Goal: Task Accomplishment & Management: Manage account settings

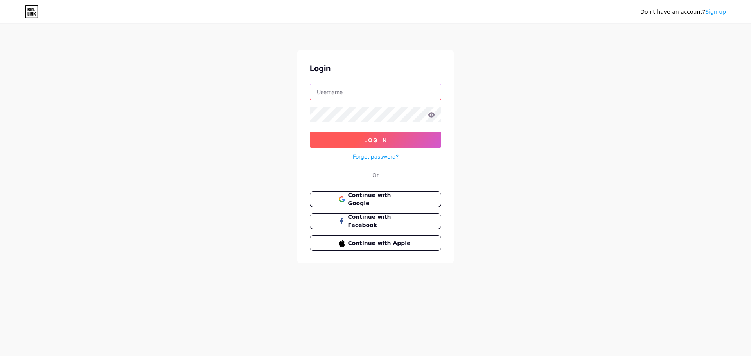
type input "[EMAIL_ADDRESS][DOMAIN_NAME]"
click at [399, 137] on button "Log In" at bounding box center [375, 140] width 131 height 16
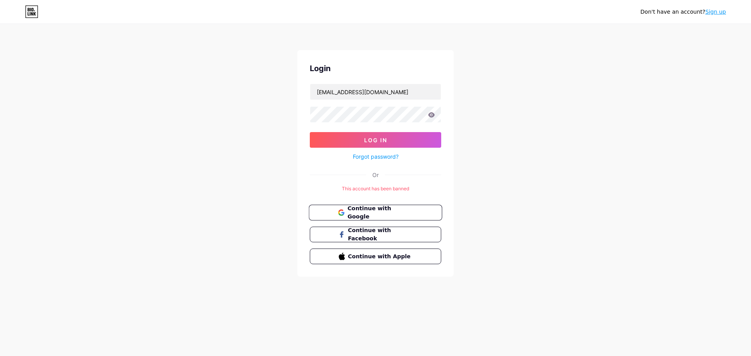
click at [406, 210] on span "Continue with Google" at bounding box center [379, 213] width 65 height 17
type input "[EMAIL_ADDRESS][DOMAIN_NAME]"
click at [399, 218] on button "Continue with Google" at bounding box center [375, 213] width 133 height 16
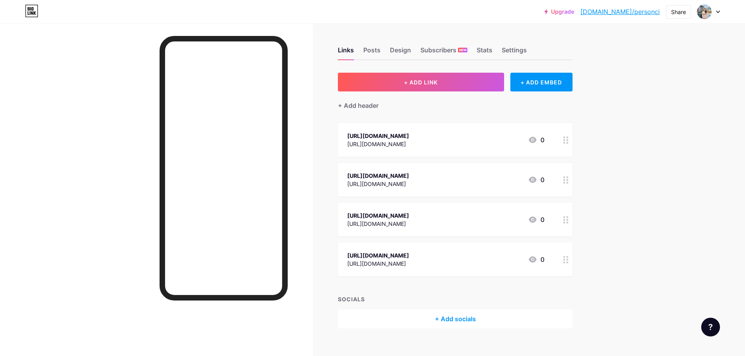
click at [565, 140] on circle at bounding box center [564, 140] width 2 height 2
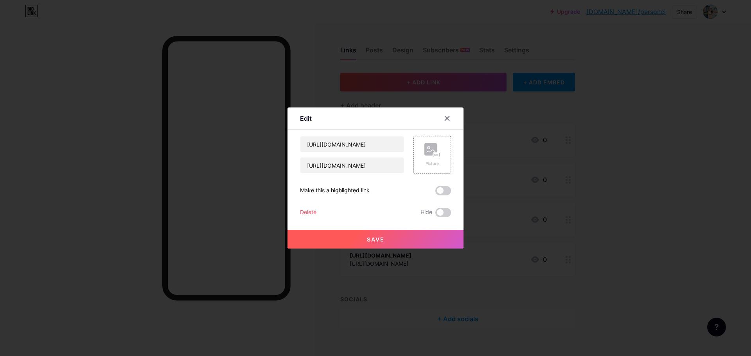
click at [303, 210] on div "Delete" at bounding box center [308, 212] width 16 height 9
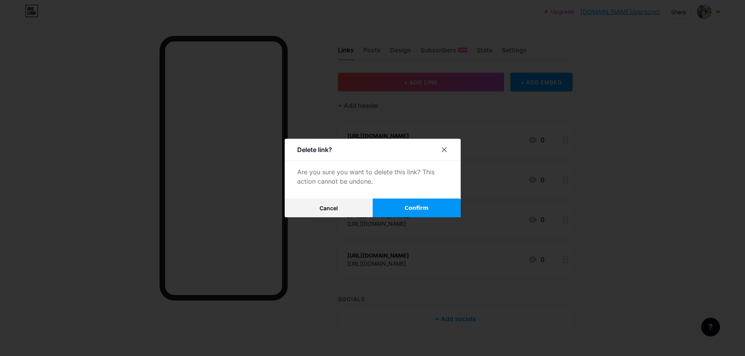
click at [418, 205] on span "Confirm" at bounding box center [417, 208] width 24 height 8
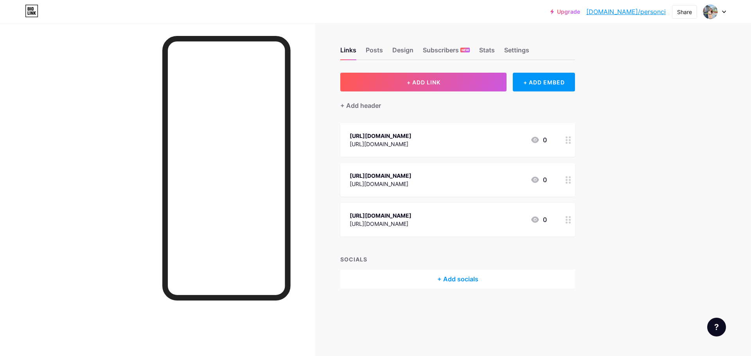
click at [571, 142] on circle at bounding box center [570, 143] width 2 height 2
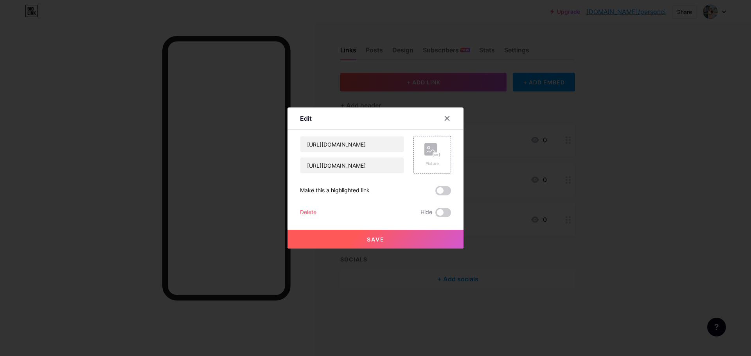
click at [304, 211] on div "Delete" at bounding box center [308, 212] width 16 height 9
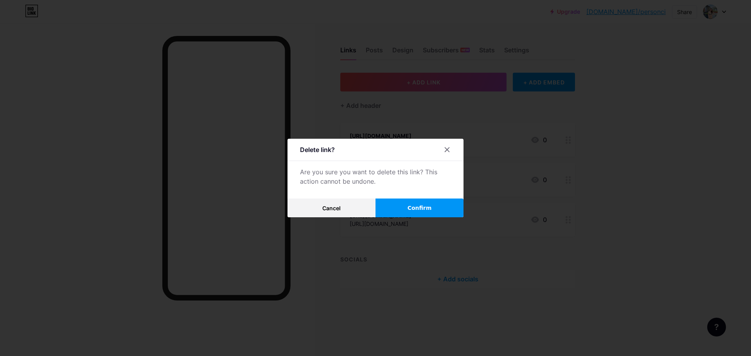
click at [417, 203] on button "Confirm" at bounding box center [420, 208] width 88 height 19
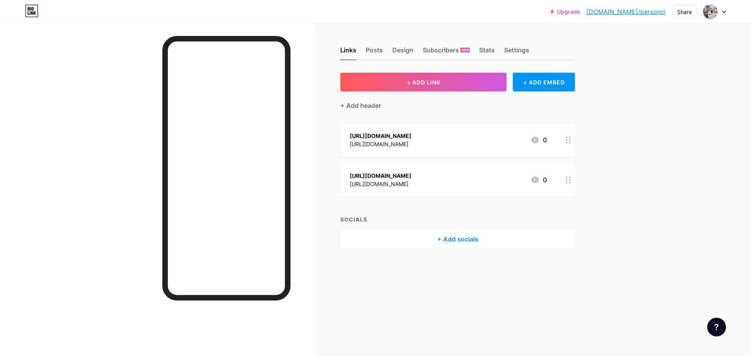
click at [568, 140] on icon at bounding box center [568, 140] width 5 height 7
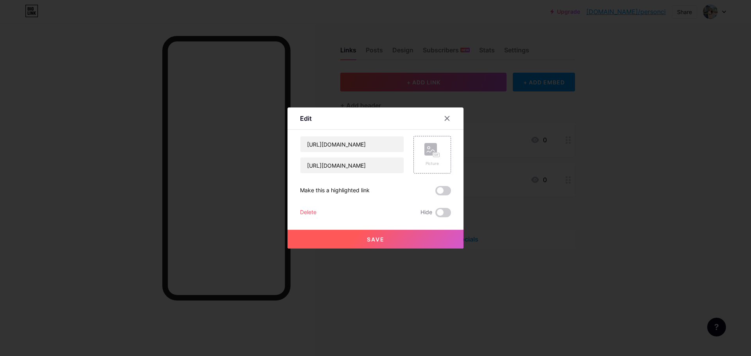
click at [309, 213] on div "Delete" at bounding box center [308, 212] width 16 height 9
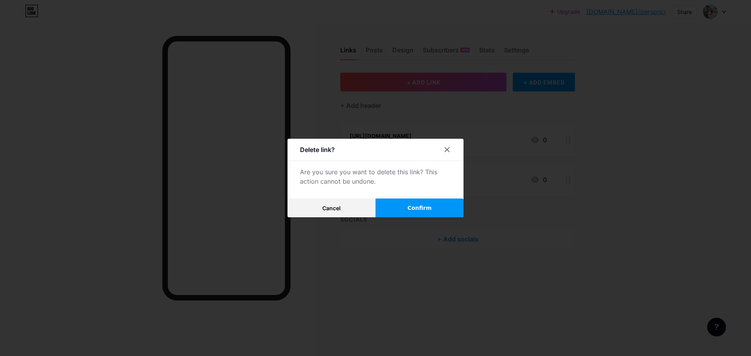
click at [410, 207] on span "Confirm" at bounding box center [420, 208] width 24 height 8
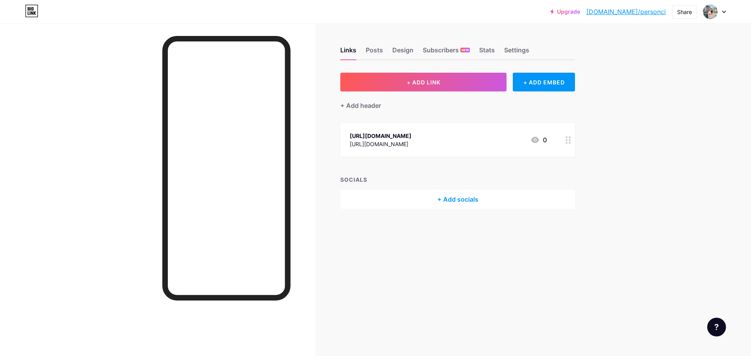
click at [568, 141] on icon at bounding box center [568, 140] width 5 height 7
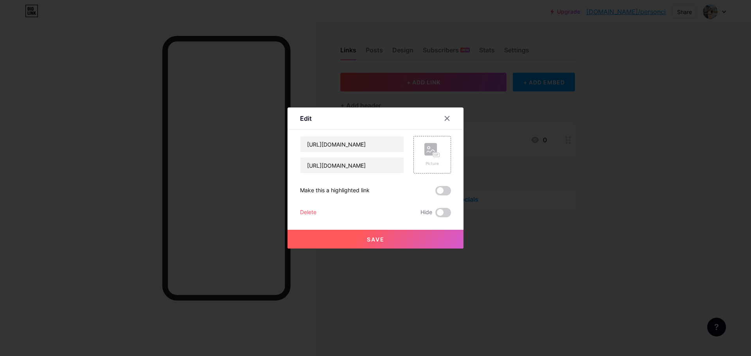
click at [309, 213] on div "Delete" at bounding box center [308, 212] width 16 height 9
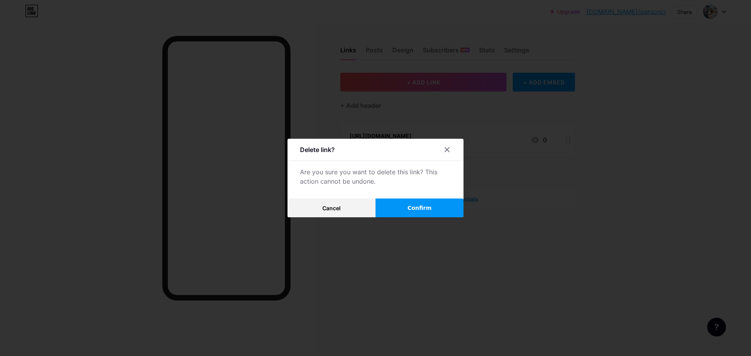
click at [417, 214] on button "Confirm" at bounding box center [420, 208] width 88 height 19
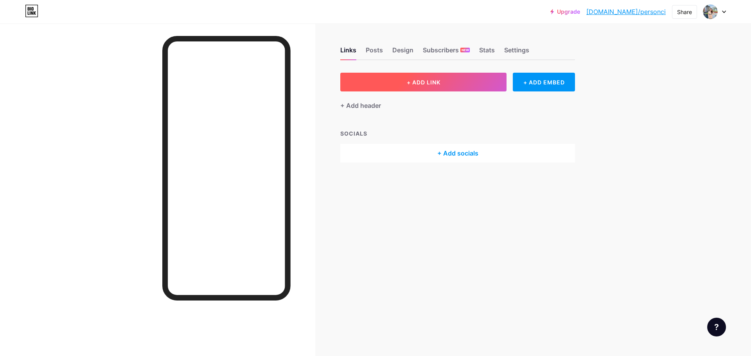
click at [442, 81] on button "+ ADD LINK" at bounding box center [423, 82] width 166 height 19
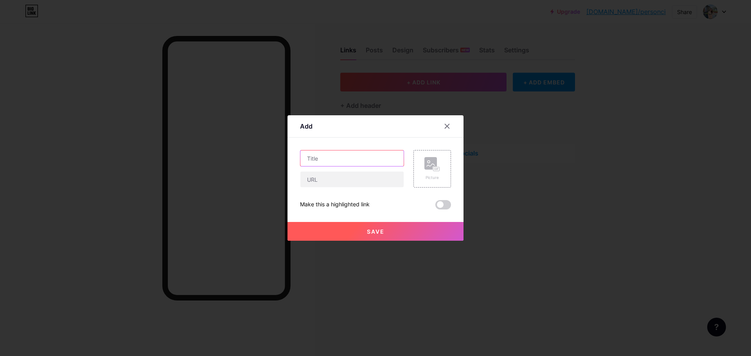
drag, startPoint x: 368, startPoint y: 157, endPoint x: 361, endPoint y: 168, distance: 13.0
click at [367, 158] on input "text" at bounding box center [351, 159] width 103 height 16
paste input "https://subscribepage.io/kimetsunoyaiba"
type input "https://subscribepage.io/kimetsunoyaiba"
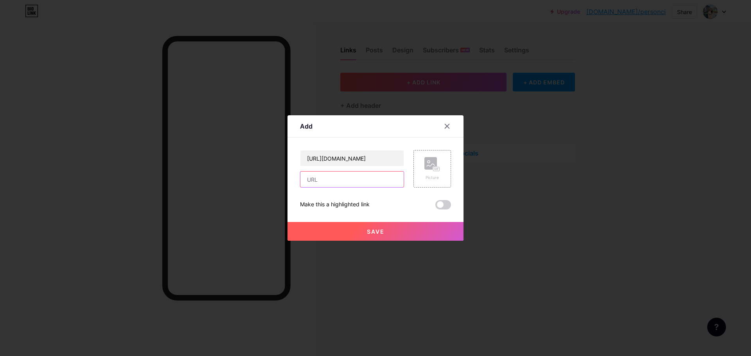
click at [355, 180] on input "text" at bounding box center [351, 180] width 103 height 16
paste input "https://subscribepage.io/kimetsunoyaiba"
type input "https://subscribepage.io/kimetsunoyaiba"
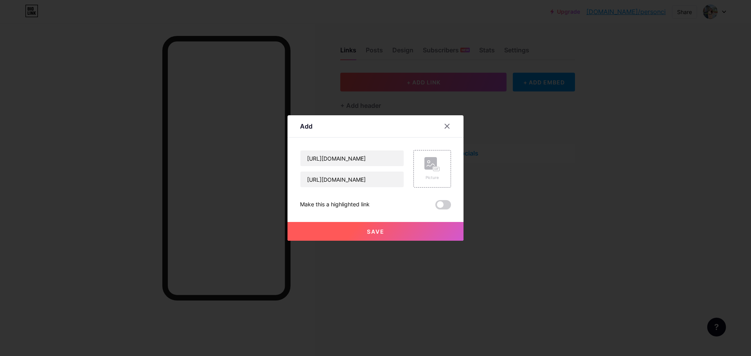
click at [380, 234] on span "Save" at bounding box center [376, 231] width 18 height 7
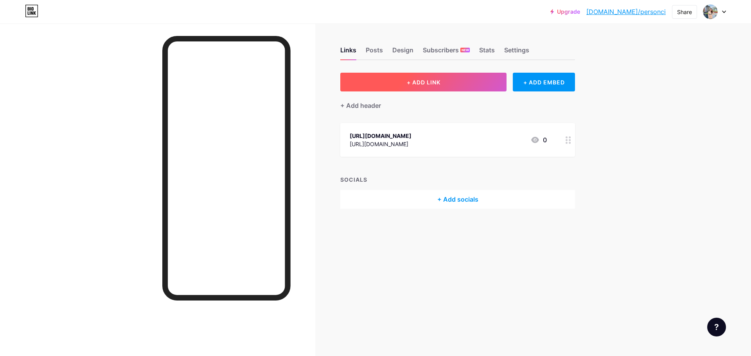
click at [425, 78] on button "+ ADD LINK" at bounding box center [423, 82] width 166 height 19
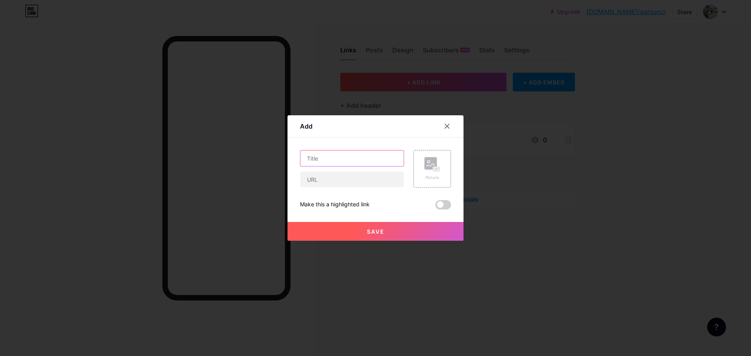
click at [371, 155] on input "text" at bounding box center [351, 159] width 103 height 16
paste input "https://subscribepage.io/kimetsunoyaibahd"
type input "https://subscribepage.io/kimetsunoyaibahd"
click at [362, 186] on input "text" at bounding box center [351, 180] width 103 height 16
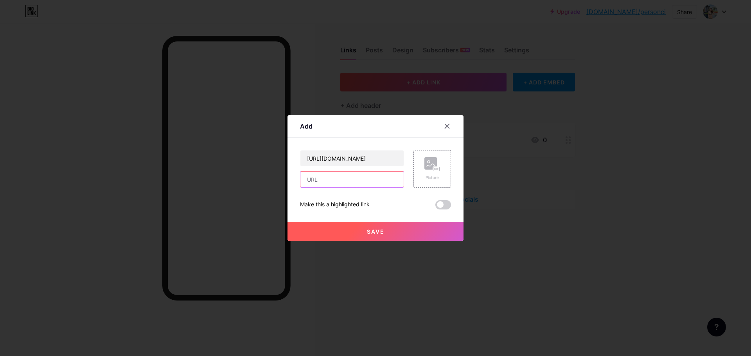
scroll to position [0, 0]
paste input "https://subscribepage.io/kimetsunoyaibahd"
type input "https://subscribepage.io/kimetsunoyaibahd"
click at [391, 230] on button "Save" at bounding box center [376, 231] width 176 height 19
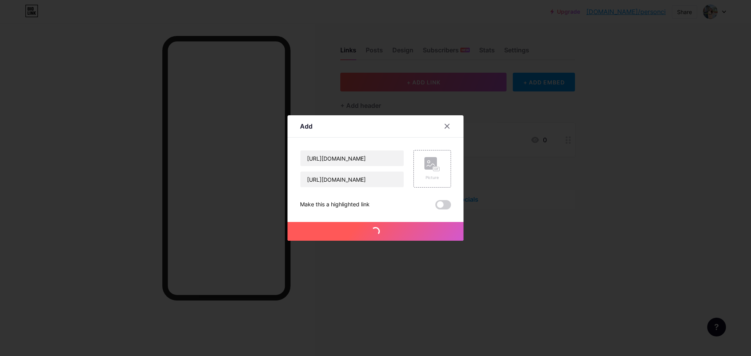
scroll to position [0, 0]
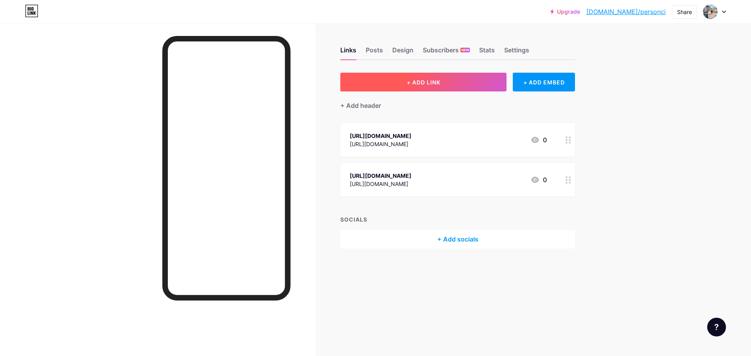
click at [425, 84] on span "+ ADD LINK" at bounding box center [424, 82] width 34 height 7
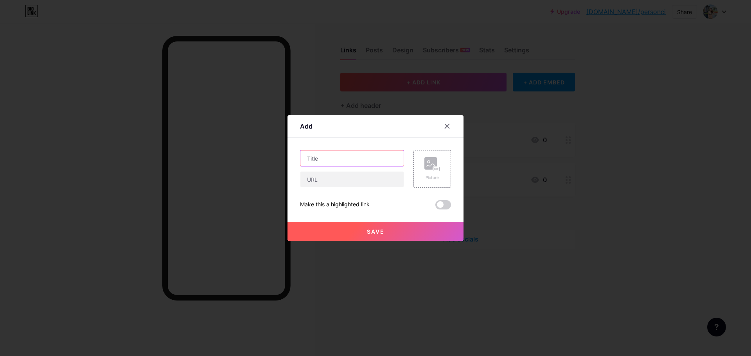
click at [356, 152] on input "text" at bounding box center [351, 159] width 103 height 16
paste input "https://subscribepage.io/kimetsunoyaiba2025"
type input "https://subscribepage.io/kimetsunoyaiba2025"
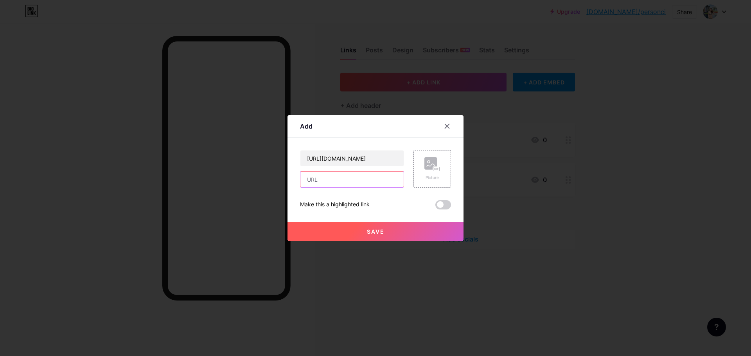
click at [363, 178] on input "text" at bounding box center [351, 180] width 103 height 16
paste input "https://subscribepage.io/kimetsunoyaiba2025"
type input "https://subscribepage.io/kimetsunoyaiba2025"
click at [381, 227] on button "Save" at bounding box center [376, 231] width 176 height 19
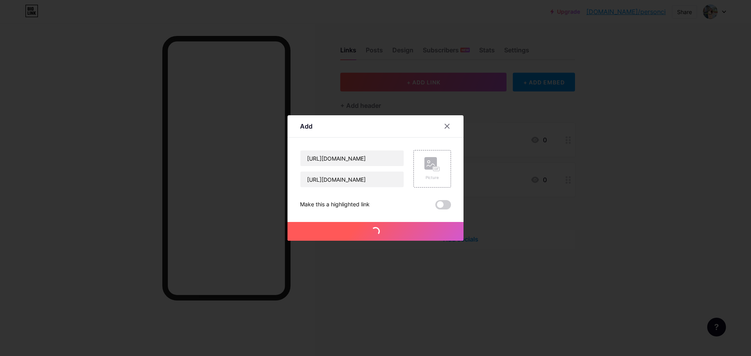
scroll to position [0, 0]
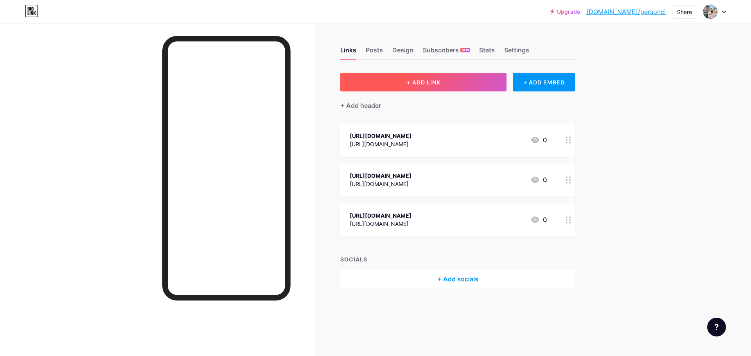
click at [397, 83] on button "+ ADD LINK" at bounding box center [423, 82] width 166 height 19
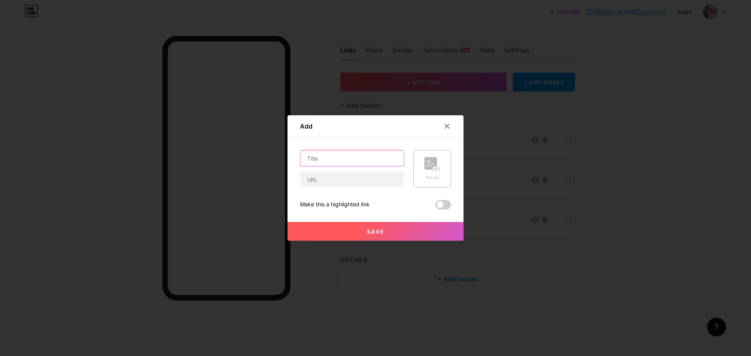
click at [373, 158] on input "text" at bounding box center [351, 159] width 103 height 16
paste input "https://subscribepage.io/kimetsunoyaiba1080"
type input "https://subscribepage.io/kimetsunoyaiba1080"
click at [377, 182] on input "text" at bounding box center [351, 180] width 103 height 16
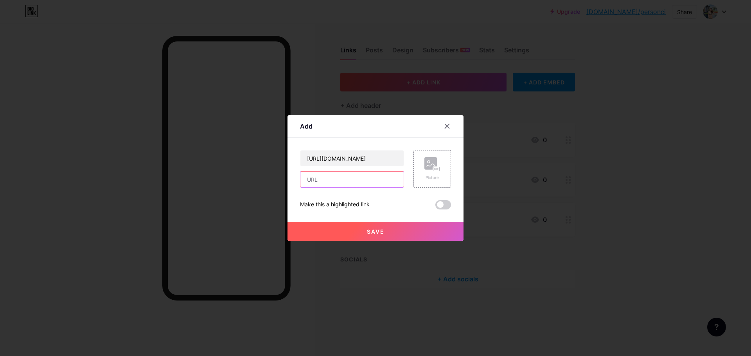
scroll to position [0, 0]
paste input "https://subscribepage.io/kimetsunoyaiba1080"
type input "https://subscribepage.io/kimetsunoyaiba1080"
click at [389, 225] on button "Save" at bounding box center [376, 231] width 176 height 19
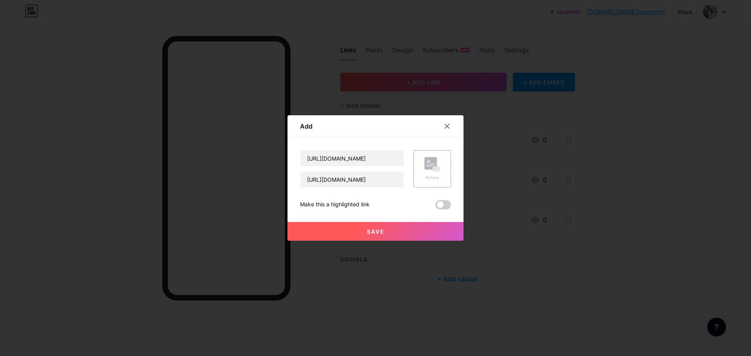
scroll to position [0, 0]
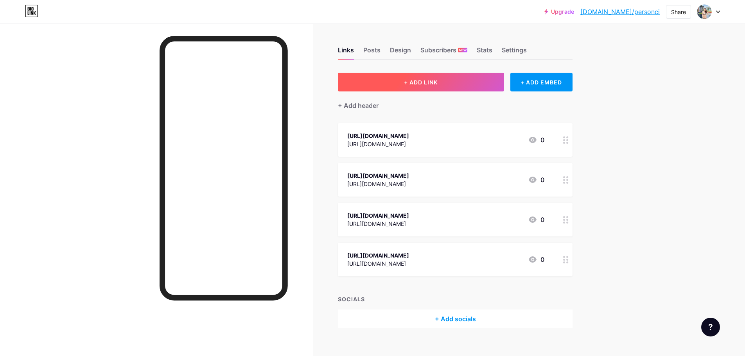
click at [405, 85] on button "+ ADD LINK" at bounding box center [421, 82] width 166 height 19
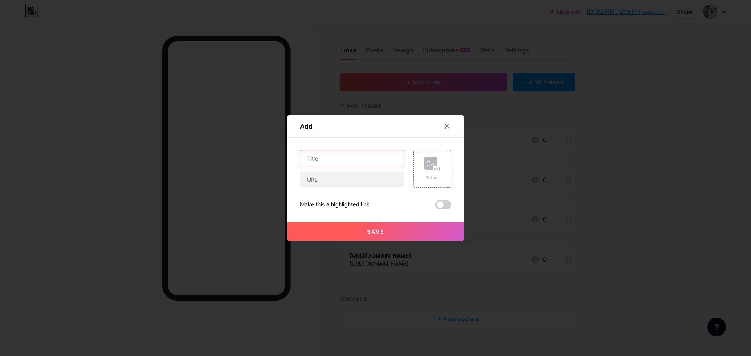
click at [360, 164] on input "text" at bounding box center [351, 159] width 103 height 16
paste input "https://subscribepage.io/kimetsunoyaiba1080p"
type input "https://subscribepage.io/kimetsunoyaiba1080p"
click at [363, 184] on input "text" at bounding box center [351, 180] width 103 height 16
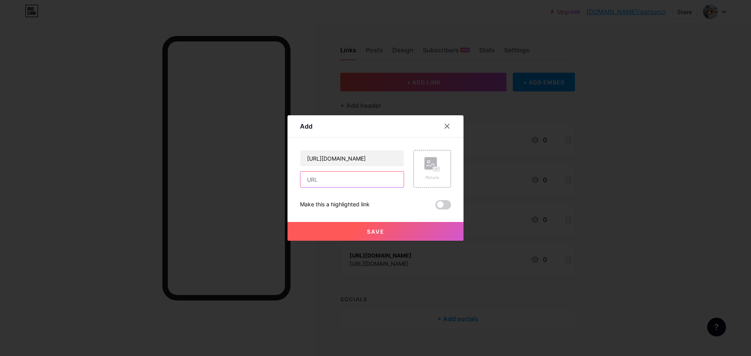
scroll to position [0, 0]
paste input "https://subscribepage.io/kimetsunoyaiba1080p"
type input "https://subscribepage.io/kimetsunoyaiba1080p"
click at [397, 235] on button "Save" at bounding box center [376, 231] width 176 height 19
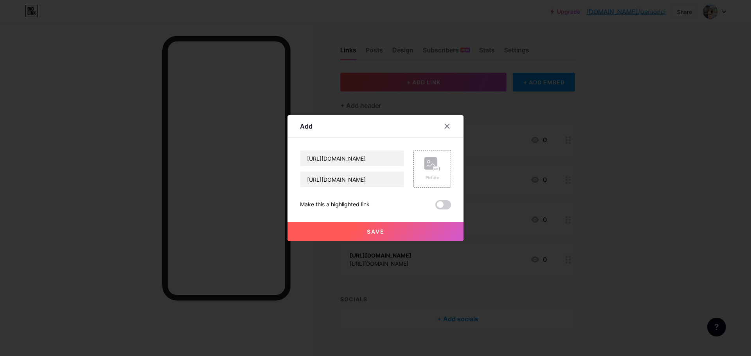
scroll to position [0, 0]
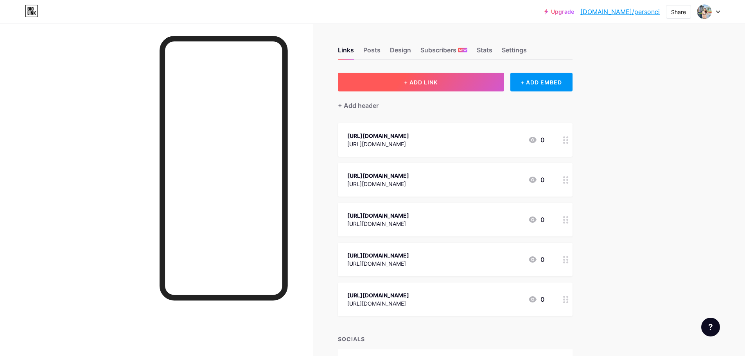
click at [421, 80] on span "+ ADD LINK" at bounding box center [421, 82] width 34 height 7
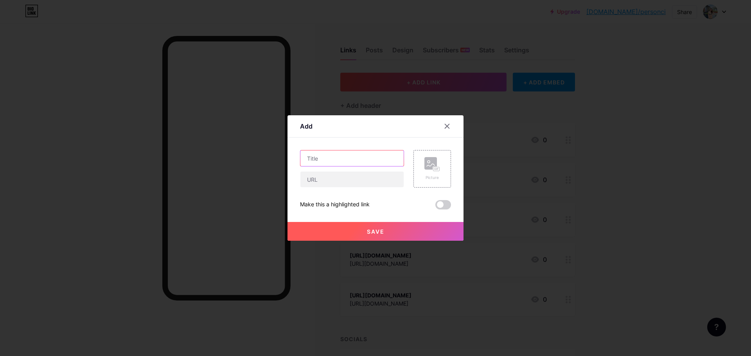
click at [359, 154] on input "text" at bounding box center [351, 159] width 103 height 16
paste input "https://www.passes.com/kimetsunoyaiba"
type input "https://www.passes.com/kimetsunoyaiba"
click at [360, 181] on input "text" at bounding box center [351, 180] width 103 height 16
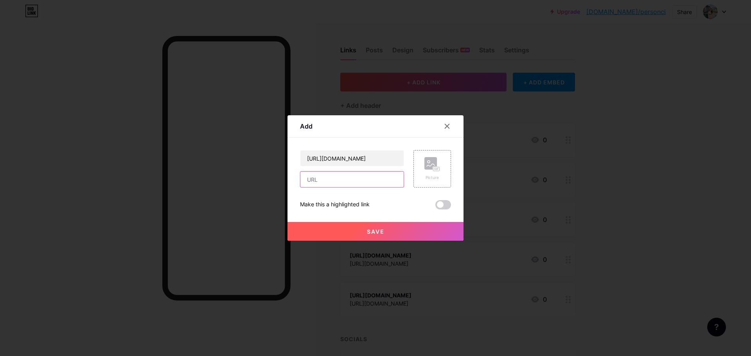
scroll to position [0, 0]
paste input "https://www.passes.com/kimetsunoyaiba"
type input "https://www.passes.com/kimetsunoyaiba"
click at [382, 231] on button "Save" at bounding box center [376, 231] width 176 height 19
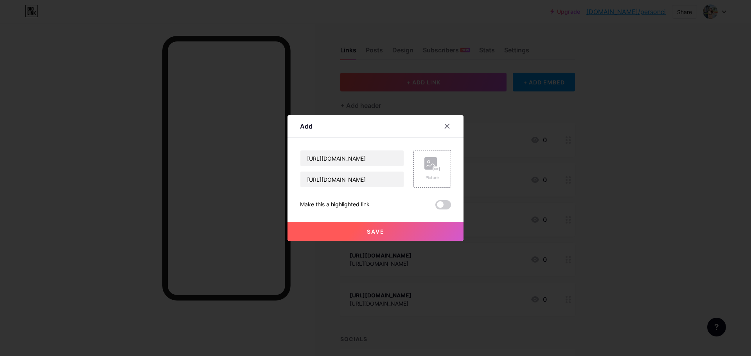
scroll to position [0, 0]
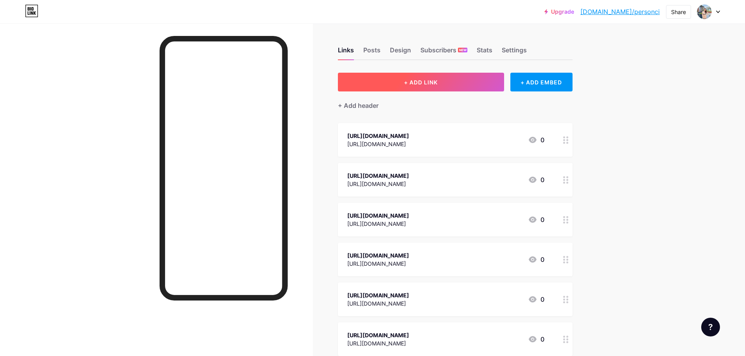
click at [422, 78] on button "+ ADD LINK" at bounding box center [421, 82] width 166 height 19
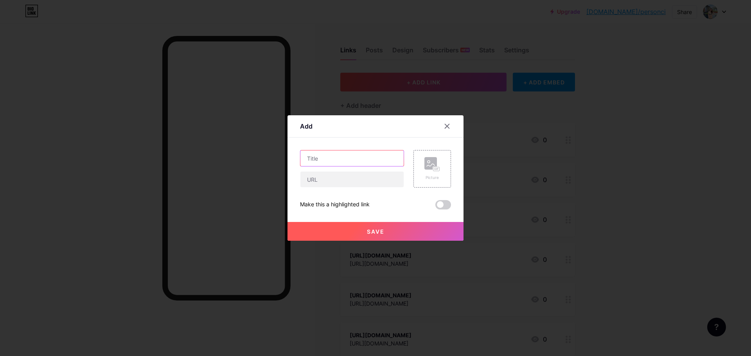
click at [373, 160] on input "text" at bounding box center [351, 159] width 103 height 16
paste input "https://www.passes.com/kimetsunoyaibahd"
type input "https://www.passes.com/kimetsunoyaibahd"
click at [369, 185] on input "text" at bounding box center [351, 180] width 103 height 16
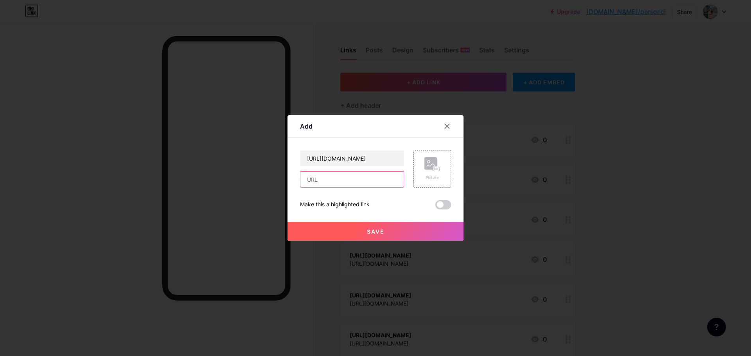
scroll to position [0, 0]
paste input "https://www.passes.com/kimetsunoyaibahd"
type input "https://www.passes.com/kimetsunoyaibahd"
click at [398, 234] on button "Save" at bounding box center [376, 231] width 176 height 19
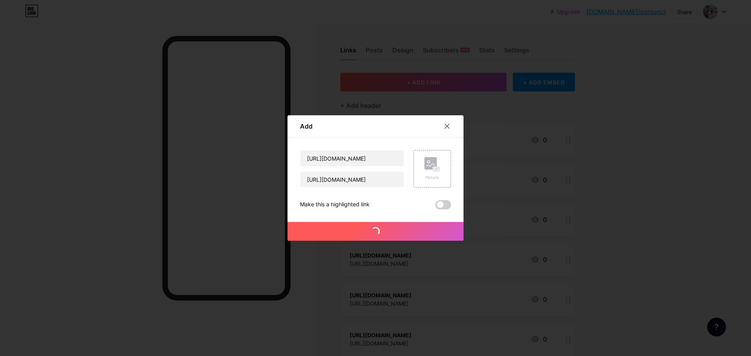
scroll to position [0, 0]
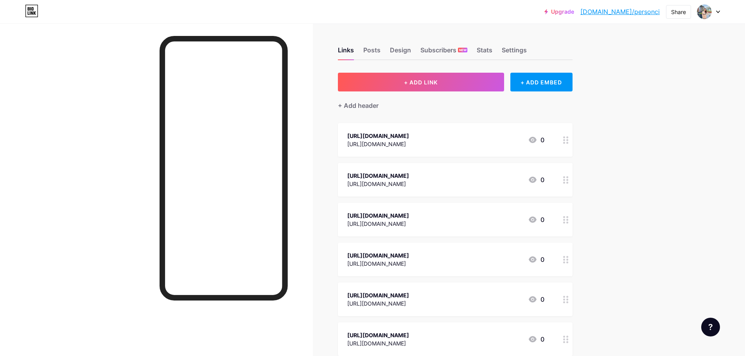
click at [470, 94] on div "+ Add header" at bounding box center [455, 101] width 235 height 19
click at [467, 84] on button "+ ADD LINK" at bounding box center [421, 82] width 166 height 19
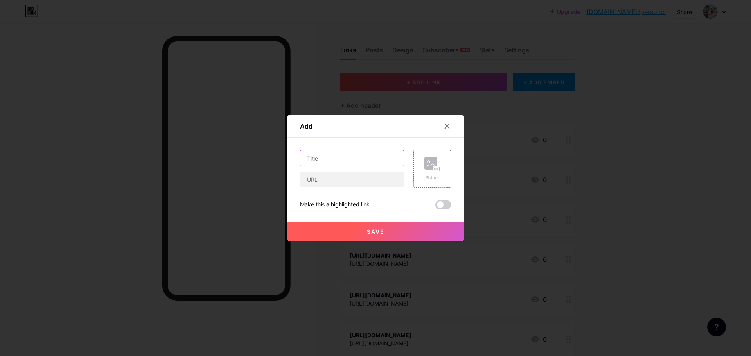
click at [374, 163] on input "text" at bounding box center [351, 159] width 103 height 16
paste input "https://www.passes.com/kimetsunoyaiba2025"
type input "https://www.passes.com/kimetsunoyaiba2025"
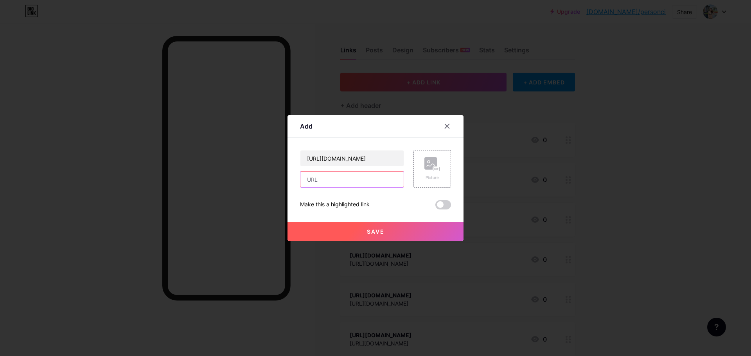
click at [367, 182] on input "text" at bounding box center [351, 180] width 103 height 16
paste input "https://www.passes.com/kimetsunoyaiba2025"
type input "https://www.passes.com/kimetsunoyaiba2025"
click at [383, 230] on button "Save" at bounding box center [376, 231] width 176 height 19
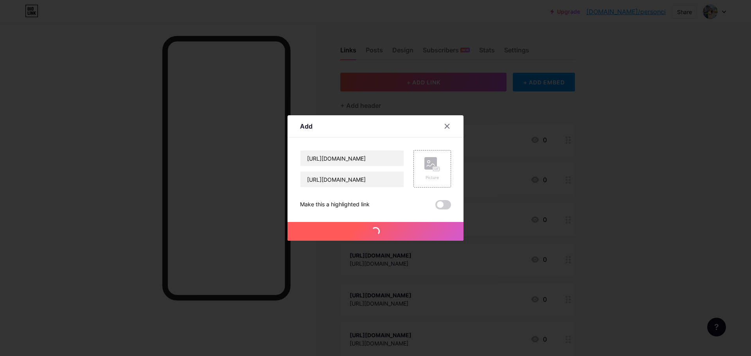
scroll to position [0, 0]
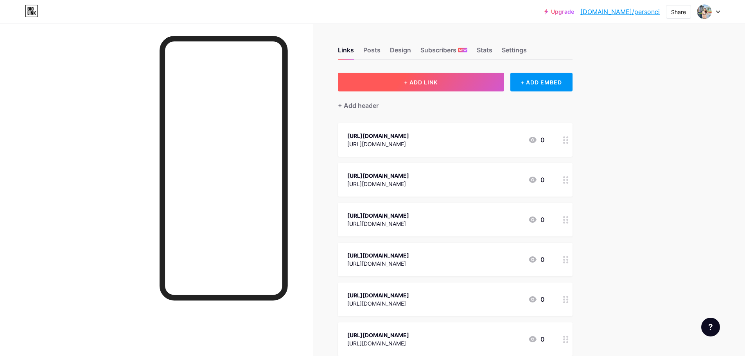
click at [471, 79] on button "+ ADD LINK" at bounding box center [421, 82] width 166 height 19
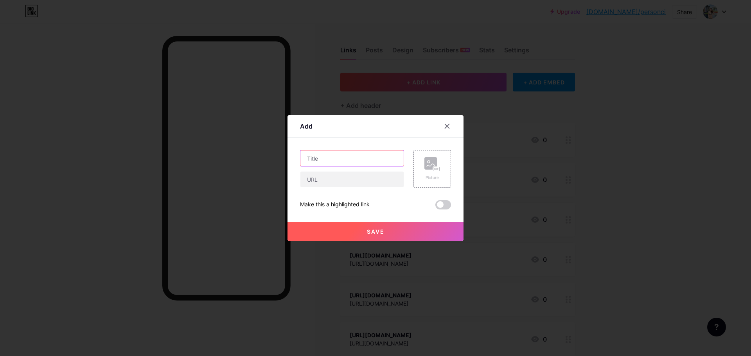
click at [385, 162] on input "text" at bounding box center [351, 159] width 103 height 16
paste input "https://www.passes.com/kimetsunoyaiba1080"
type input "https://www.passes.com/kimetsunoyaiba1080"
click at [374, 182] on input "text" at bounding box center [351, 180] width 103 height 16
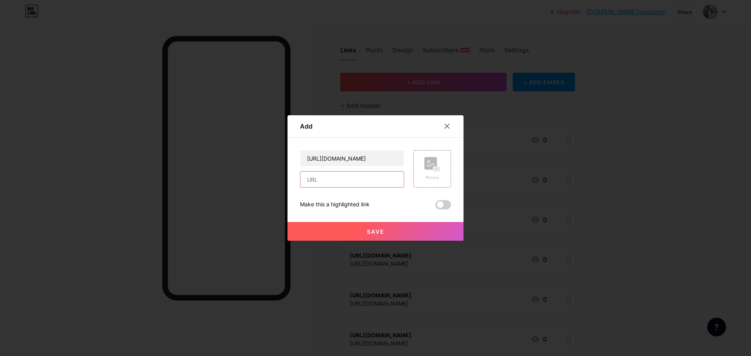
scroll to position [0, 0]
paste input "https://www.passes.com/kimetsunoyaiba1080"
type input "https://www.passes.com/kimetsunoyaiba1080"
click at [397, 232] on button "Save" at bounding box center [376, 231] width 176 height 19
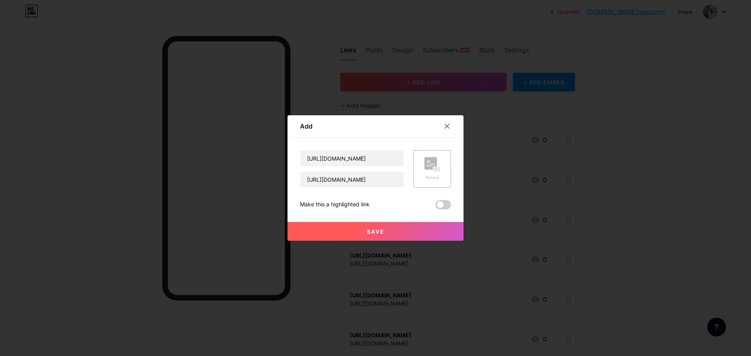
scroll to position [0, 0]
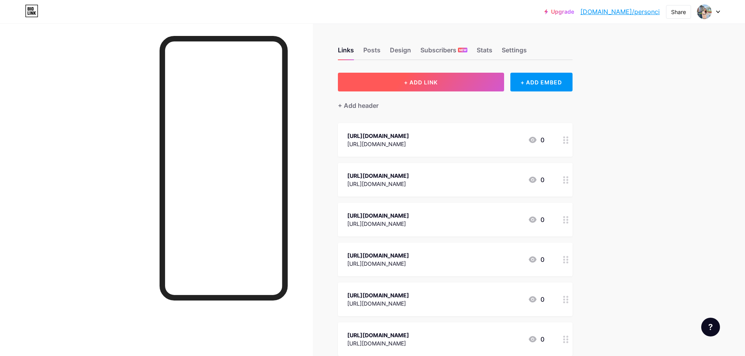
click at [463, 83] on button "+ ADD LINK" at bounding box center [421, 82] width 166 height 19
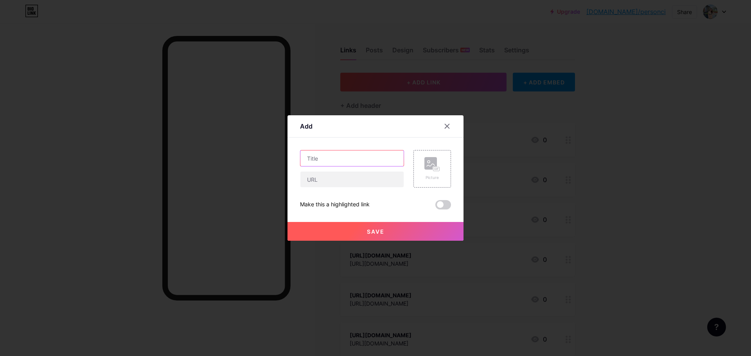
click at [373, 156] on input "text" at bounding box center [351, 159] width 103 height 16
paste input "https://www.passes.com/kimetsunoyaiba1080p"
type input "https://www.passes.com/kimetsunoyaiba1080p"
click at [364, 189] on div "https://www.passes.com/kimetsunoyaiba1080p Picture Make this a highlighted link…" at bounding box center [375, 179] width 151 height 59
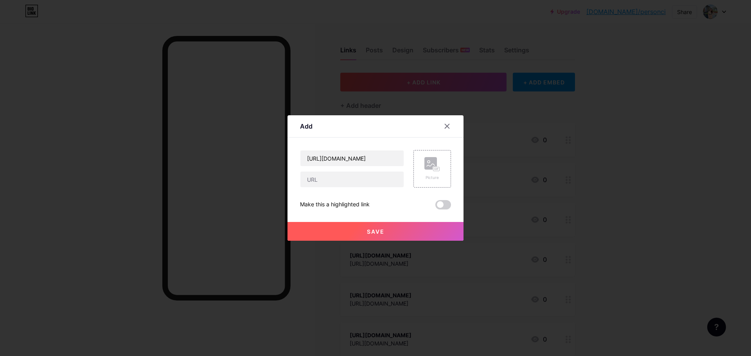
scroll to position [0, 0]
click at [367, 182] on input "text" at bounding box center [351, 180] width 103 height 16
paste input "https://www.passes.com/kimetsunoyaiba1080p"
type input "https://www.passes.com/kimetsunoyaiba1080p"
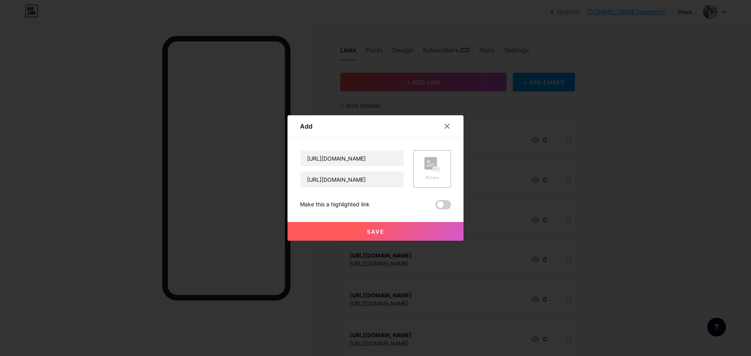
click at [391, 231] on button "Save" at bounding box center [376, 231] width 176 height 19
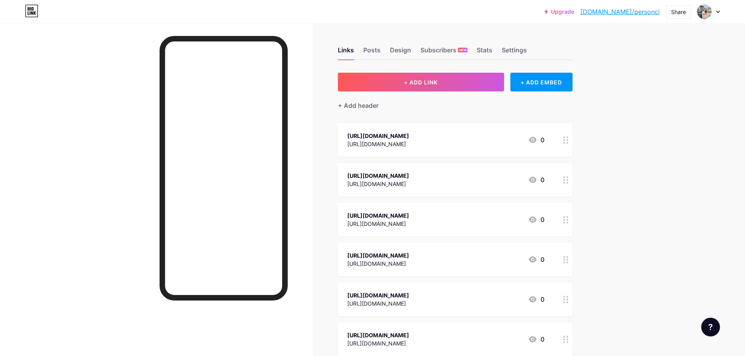
click at [401, 70] on div "Links Posts Design Subscribers NEW Stats Settings + ADD LINK + ADD EMBED + Add …" at bounding box center [303, 315] width 606 height 584
click at [416, 84] on span "+ ADD LINK" at bounding box center [421, 82] width 34 height 7
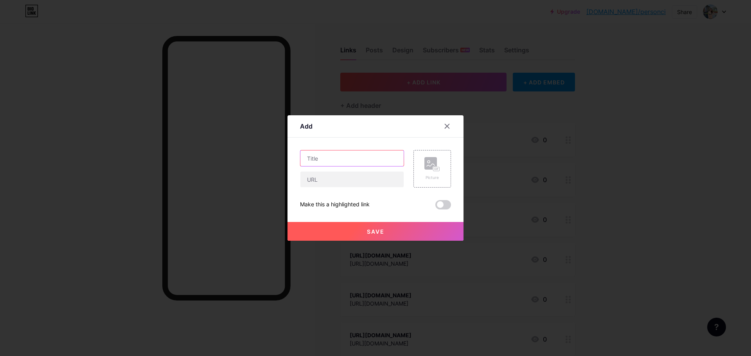
click at [347, 165] on input "text" at bounding box center [351, 159] width 103 height 16
paste input "https://soundcloud.com/jeje-blogan/thanh-guom-diet-quy-vo-han-thanh-xem-full-hd…"
type input "https://soundcloud.com/jeje-blogan/thanh-guom-diet-quy-vo-han-thanh-xem-full-hd…"
click at [355, 188] on div "https://soundcloud.com/jeje-blogan/thanh-guom-diet-quy-vo-han-thanh-xem-full-hd…" at bounding box center [375, 179] width 151 height 59
click at [359, 180] on input "text" at bounding box center [351, 180] width 103 height 16
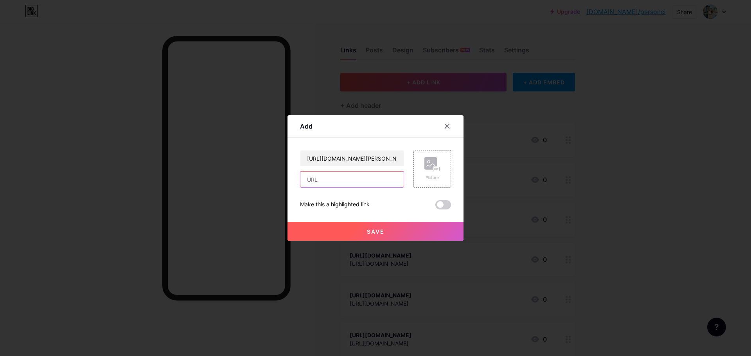
paste input "https://soundcloud.com/jeje-blogan/thanh-guom-diet-quy-vo-han-thanh-xem-full-hd…"
type input "https://soundcloud.com/jeje-blogan/thanh-guom-diet-quy-vo-han-thanh-xem-full-hd…"
click at [385, 229] on button "Save" at bounding box center [376, 231] width 176 height 19
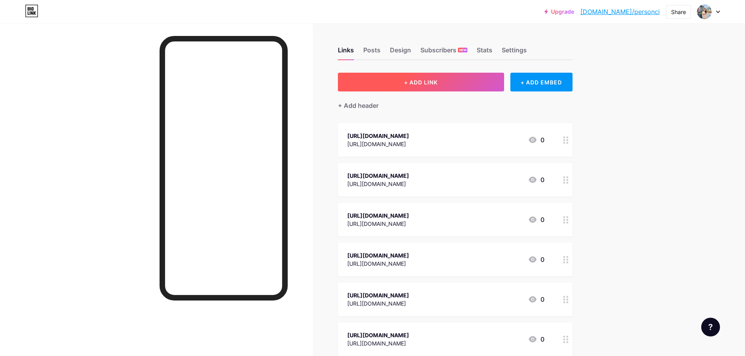
click at [432, 83] on span "+ ADD LINK" at bounding box center [421, 82] width 34 height 7
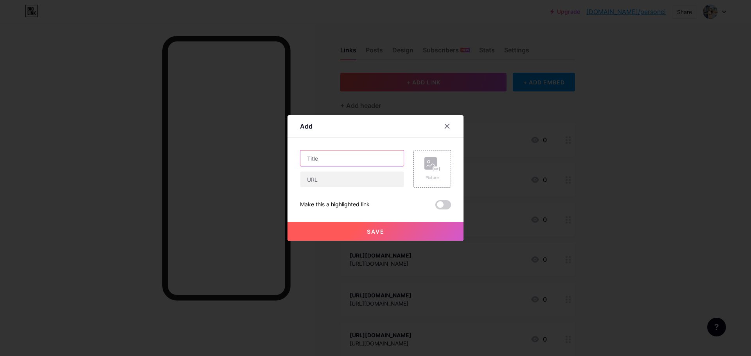
click at [375, 151] on input "text" at bounding box center [351, 159] width 103 height 16
paste input "https://soundcloud.com/susanto-santo-554928332/thanh-guom-diet-quy-vo-han-thanh…"
type input "https://soundcloud.com/susanto-santo-554928332/thanh-guom-diet-quy-vo-han-thanh…"
drag, startPoint x: 372, startPoint y: 184, endPoint x: 371, endPoint y: 179, distance: 5.5
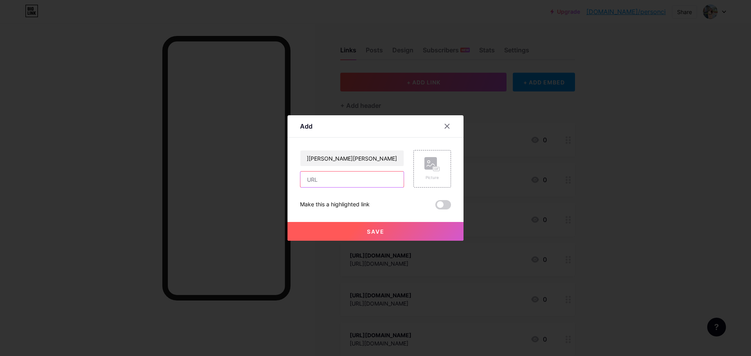
click at [371, 180] on input "text" at bounding box center [351, 180] width 103 height 16
paste input "https://soundcloud.com/susanto-santo-554928332/thanh-guom-diet-quy-vo-han-thanh…"
type input "https://soundcloud.com/susanto-santo-554928332/thanh-guom-diet-quy-vo-han-thanh…"
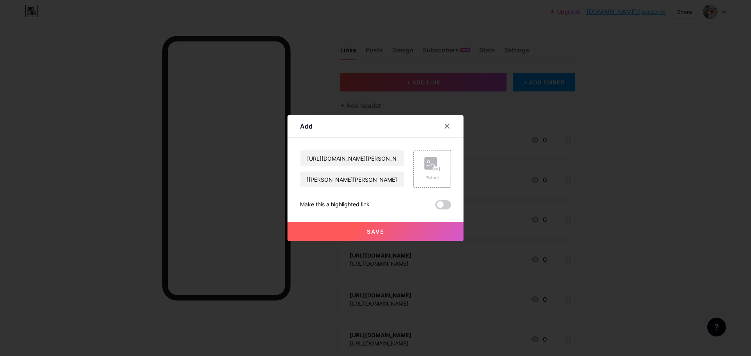
click at [393, 229] on button "Save" at bounding box center [376, 231] width 176 height 19
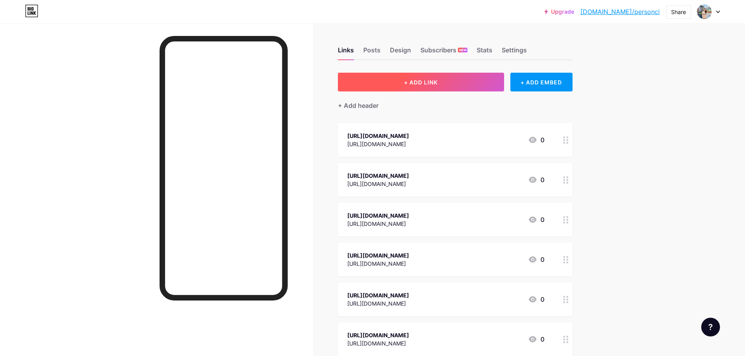
click at [428, 83] on span "+ ADD LINK" at bounding box center [421, 82] width 34 height 7
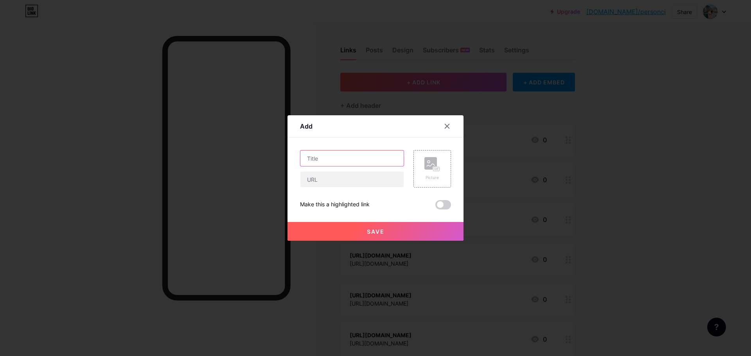
click at [371, 157] on input "text" at bounding box center [351, 159] width 103 height 16
paste input "https://soundcloud.com/fucak-facek/thanh-guom-diet-quy-vo-han-thanh-xem-phim-la…"
type input "https://soundcloud.com/fucak-facek/thanh-guom-diet-quy-vo-han-thanh-xem-phim-la…"
click at [368, 185] on input "text" at bounding box center [351, 180] width 103 height 16
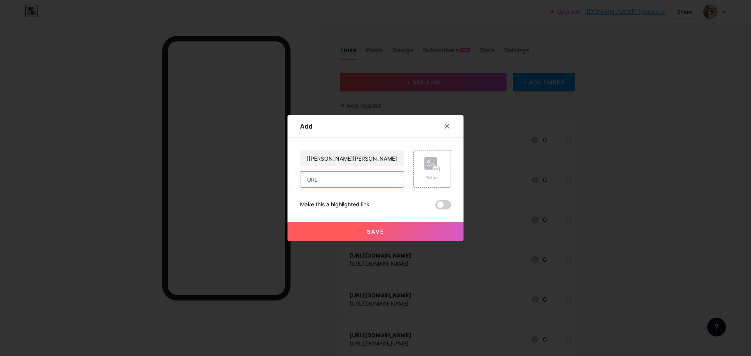
scroll to position [0, 0]
paste input "https://soundcloud.com/fucak-facek/thanh-guom-diet-quy-vo-han-thanh-xem-phim-la…"
type input "https://soundcloud.com/fucak-facek/thanh-guom-diet-quy-vo-han-thanh-xem-phim-la…"
click at [387, 228] on button "Save" at bounding box center [376, 231] width 176 height 19
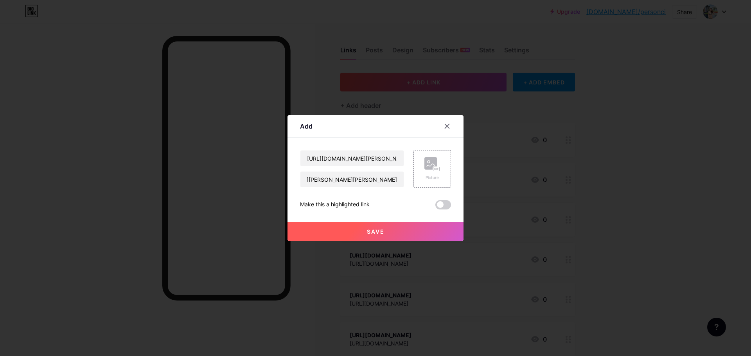
scroll to position [0, 0]
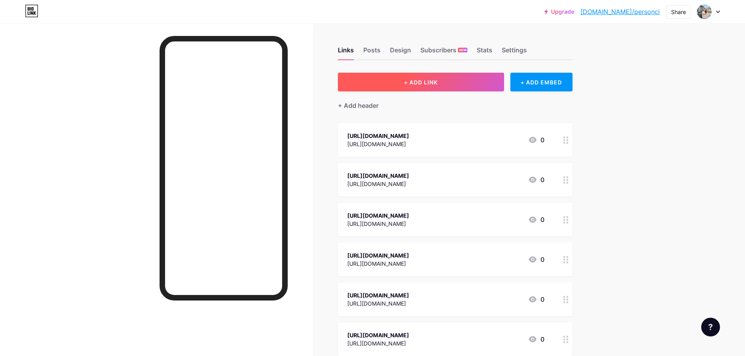
click at [460, 84] on button "+ ADD LINK" at bounding box center [421, 82] width 166 height 19
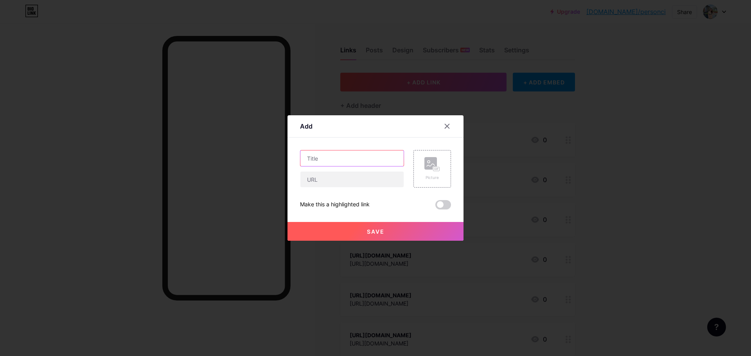
click at [377, 154] on input "text" at bounding box center [351, 159] width 103 height 16
paste input "https://soundcloud.com/peri-jackson/phim-lau-thanh-guom-diet-quy-vo-han-thanh-f…"
type input "https://soundcloud.com/peri-jackson/phim-lau-thanh-guom-diet-quy-vo-han-thanh-f…"
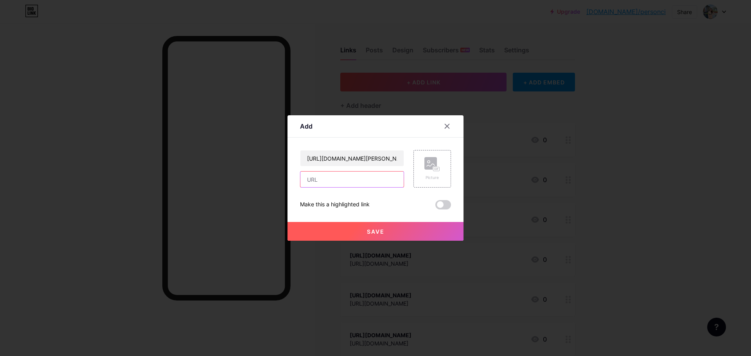
click at [363, 177] on input "text" at bounding box center [351, 180] width 103 height 16
paste input "https://soundcloud.com/peri-jackson/phim-lau-thanh-guom-diet-quy-vo-han-thanh-f…"
type input "https://soundcloud.com/peri-jackson/phim-lau-thanh-guom-diet-quy-vo-han-thanh-f…"
click at [384, 226] on button "Save" at bounding box center [376, 231] width 176 height 19
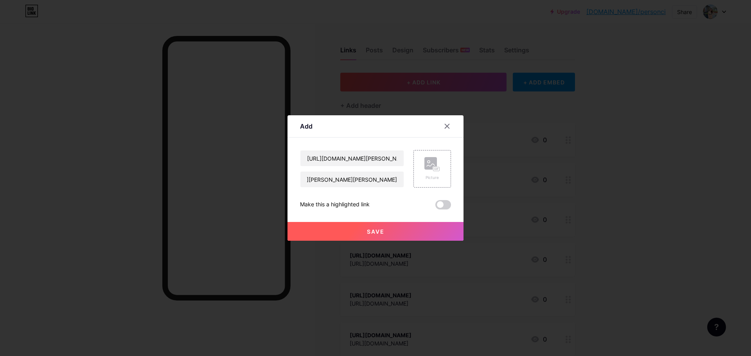
scroll to position [0, 0]
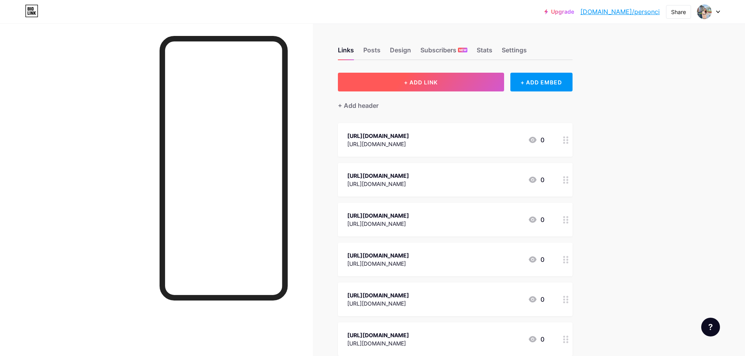
click at [437, 85] on span "+ ADD LINK" at bounding box center [421, 82] width 34 height 7
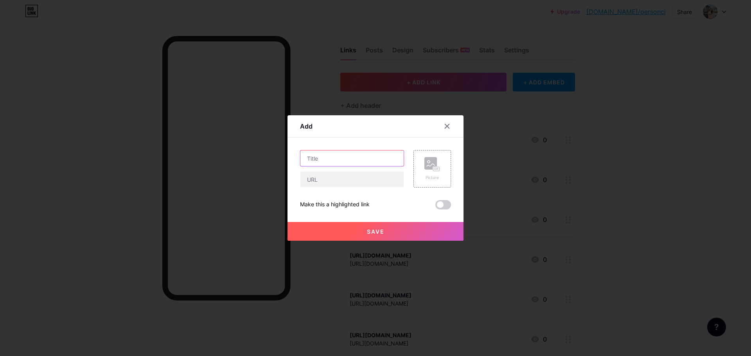
click at [363, 154] on input "text" at bounding box center [351, 159] width 103 height 16
paste input "https://soundcloud.com/cucu-cahyati-303361144/xem-phim-thanh-guom-diet-quy-vo-h…"
type input "https://soundcloud.com/cucu-cahyati-303361144/xem-phim-thanh-guom-diet-quy-vo-h…"
click at [359, 181] on input "text" at bounding box center [351, 180] width 103 height 16
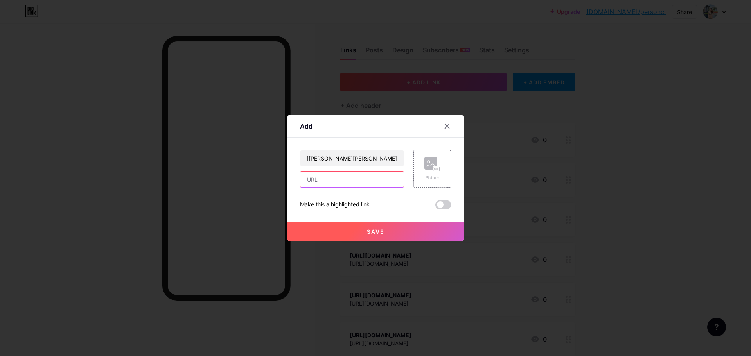
scroll to position [0, 0]
paste input "https://soundcloud.com/cucu-cahyati-303361144/xem-phim-thanh-guom-diet-quy-vo-h…"
type input "https://soundcloud.com/cucu-cahyati-303361144/xem-phim-thanh-guom-diet-quy-vo-h…"
click at [401, 234] on button "Save" at bounding box center [376, 231] width 176 height 19
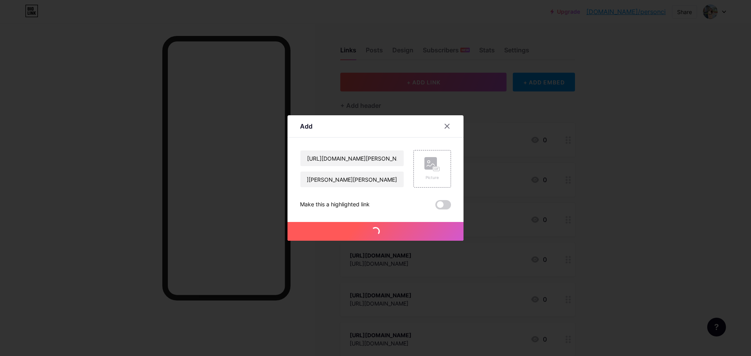
scroll to position [0, 0]
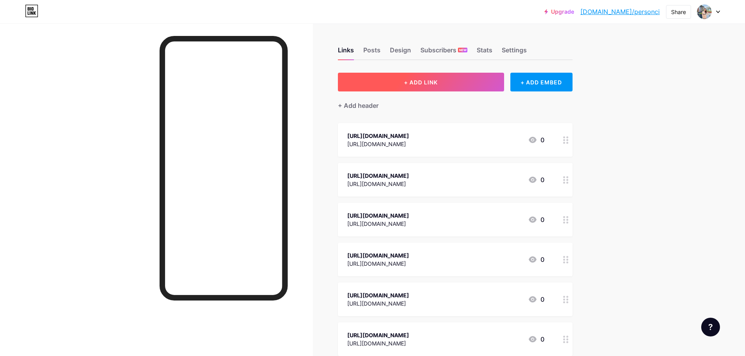
click at [466, 85] on button "+ ADD LINK" at bounding box center [421, 82] width 166 height 19
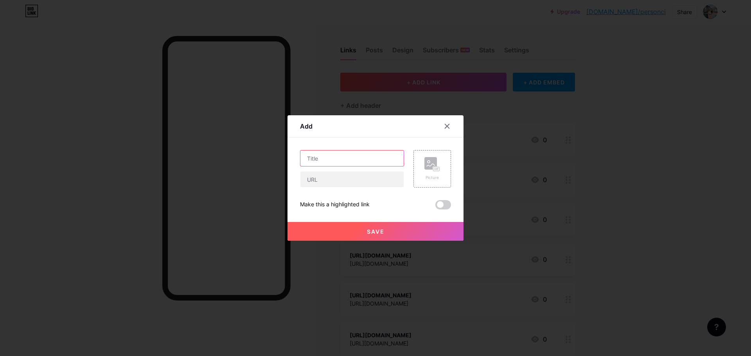
drag, startPoint x: 367, startPoint y: 162, endPoint x: 367, endPoint y: 157, distance: 5.1
click at [367, 160] on input "text" at bounding box center [351, 159] width 103 height 16
paste input "https://www.are.na/thanh-g-m-di-t-qu-vo-h-n-thanh-vietsub-full-hd/channels"
type input "https://www.are.na/thanh-g-m-di-t-qu-vo-h-n-thanh-vietsub-full-hd/channels"
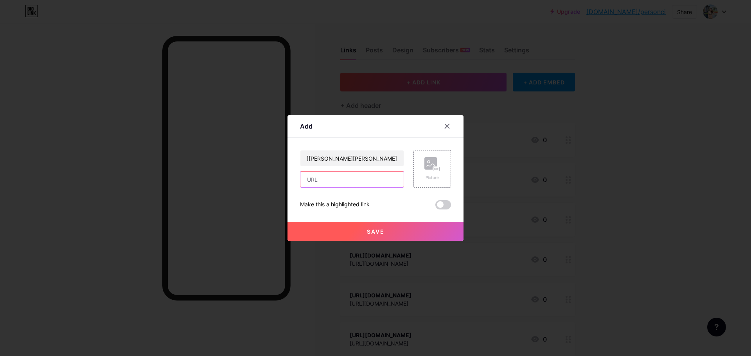
click at [363, 179] on input "text" at bounding box center [351, 180] width 103 height 16
paste input "https://www.are.na/thanh-g-m-di-t-qu-vo-h-n-thanh-vietsub-full-hd/channels"
type input "https://www.are.na/thanh-g-m-di-t-qu-vo-h-n-thanh-vietsub-full-hd/channels"
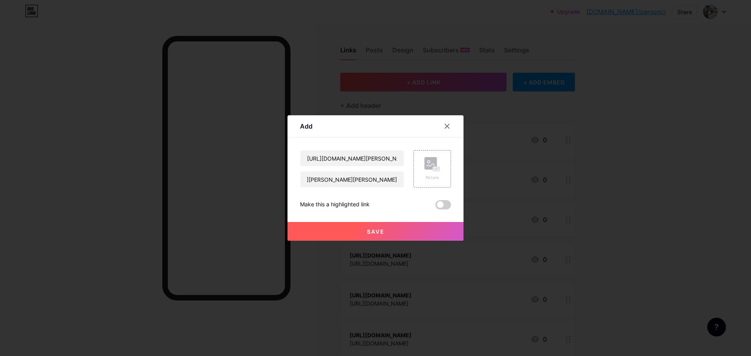
click at [382, 232] on button "Save" at bounding box center [376, 231] width 176 height 19
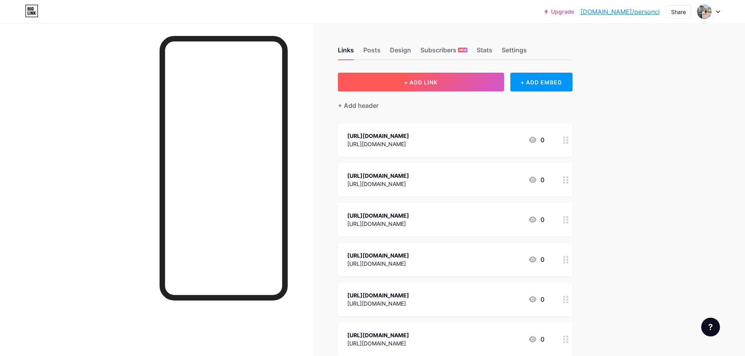
click at [480, 87] on button "+ ADD LINK" at bounding box center [421, 82] width 166 height 19
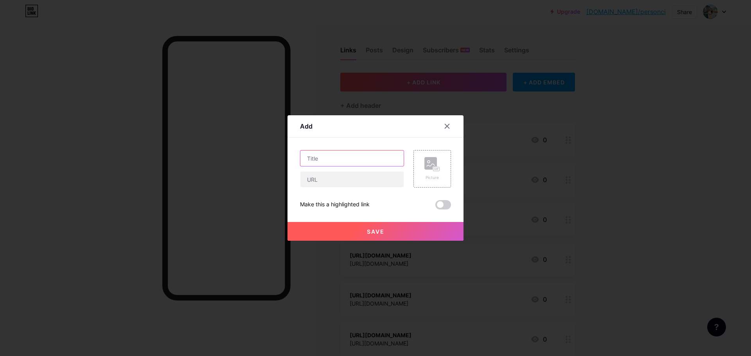
click at [361, 157] on input "text" at bounding box center [351, 159] width 103 height 16
paste input "https://www.are.na/xem-phim-thanh-g-m-di-t-qu-vo-h-n-thanh-full-hd-vietsub-thuy…"
type input "https://www.are.na/xem-phim-thanh-g-m-di-t-qu-vo-h-n-thanh-full-hd-vietsub-thuy…"
click at [355, 177] on input "text" at bounding box center [351, 180] width 103 height 16
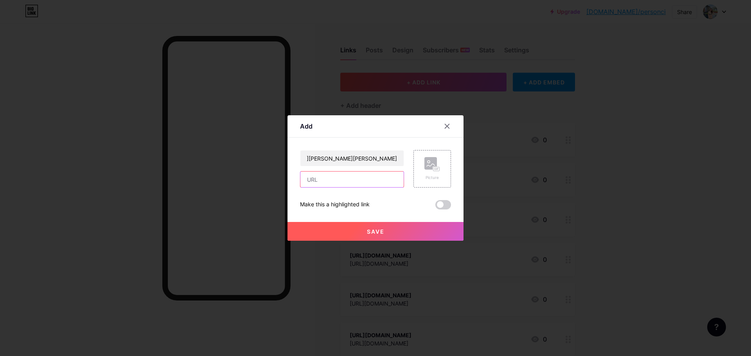
scroll to position [0, 0]
paste input "https://www.are.na/xem-phim-thanh-g-m-di-t-qu-vo-h-n-thanh-full-hd-vietsub-thuy…"
type input "https://www.are.na/xem-phim-thanh-g-m-di-t-qu-vo-h-n-thanh-full-hd-vietsub-thuy…"
click at [383, 228] on button "Save" at bounding box center [376, 231] width 176 height 19
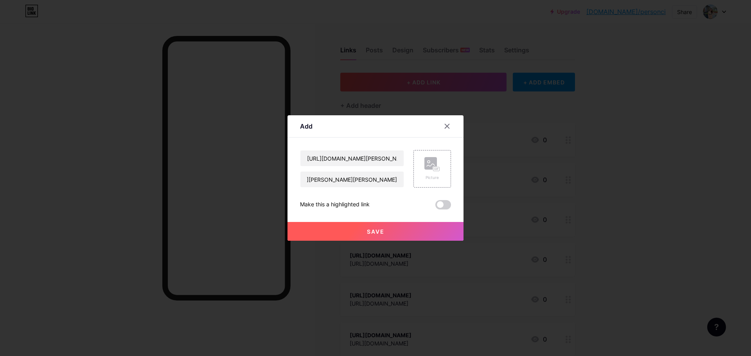
scroll to position [0, 0]
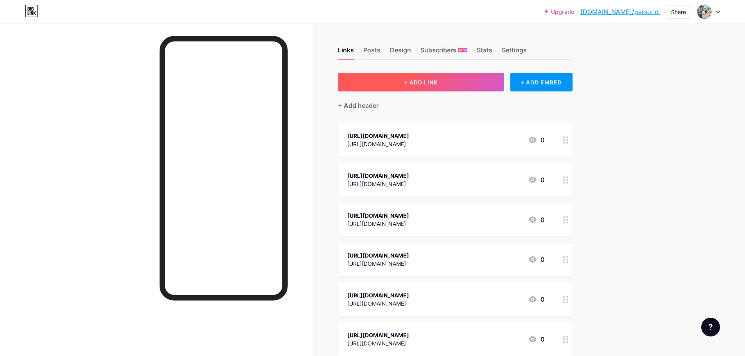
click at [423, 76] on button "+ ADD LINK" at bounding box center [421, 82] width 166 height 19
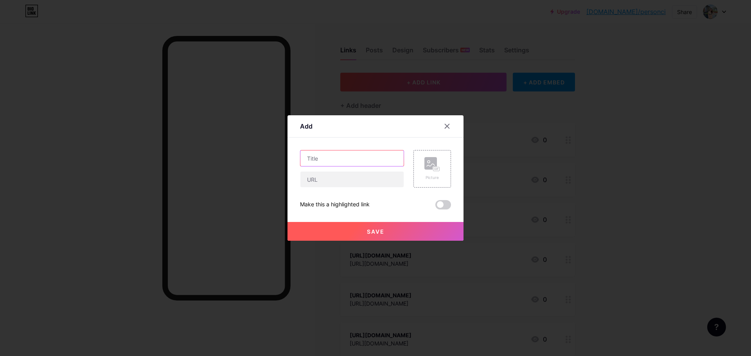
click at [369, 158] on input "text" at bounding box center [351, 159] width 103 height 16
paste input "https://www.are.na/xem-phim-thanh-g-m-di-t-qu-vo-h-n-thanh-2025-full-hd-vietsub…"
type input "https://www.are.na/xem-phim-thanh-g-m-di-t-qu-vo-h-n-thanh-2025-full-hd-vietsub…"
click at [365, 180] on input "text" at bounding box center [351, 180] width 103 height 16
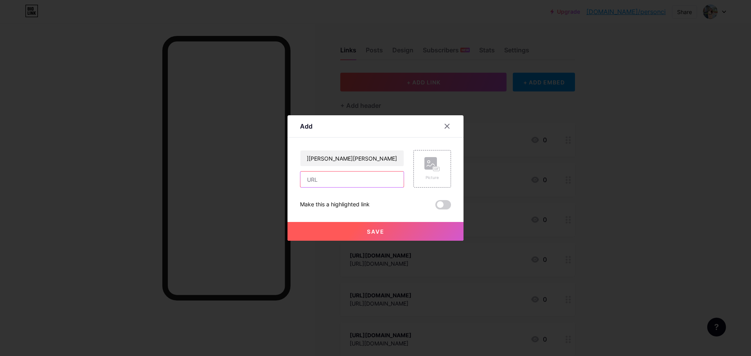
scroll to position [0, 0]
paste input "https://www.are.na/xem-phim-thanh-g-m-di-t-qu-vo-h-n-thanh-2025-full-hd-vietsub…"
type input "https://www.are.na/xem-phim-thanh-g-m-di-t-qu-vo-h-n-thanh-2025-full-hd-vietsub…"
click at [394, 231] on button "Save" at bounding box center [376, 231] width 176 height 19
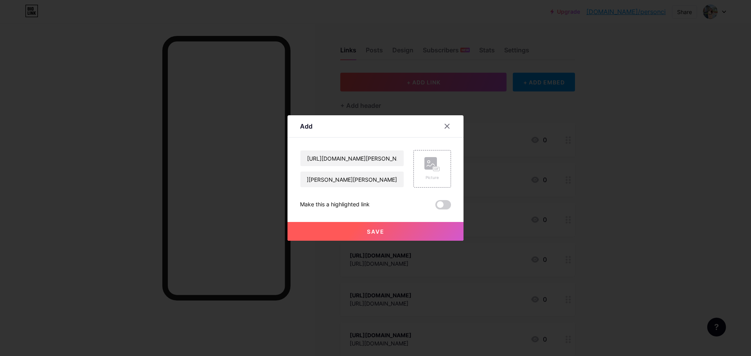
scroll to position [0, 0]
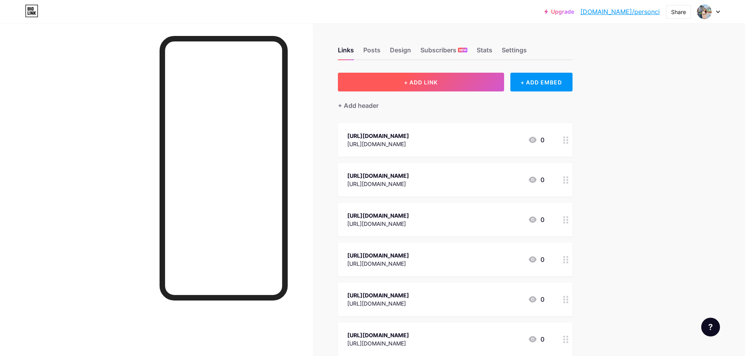
click at [395, 83] on button "+ ADD LINK" at bounding box center [421, 82] width 166 height 19
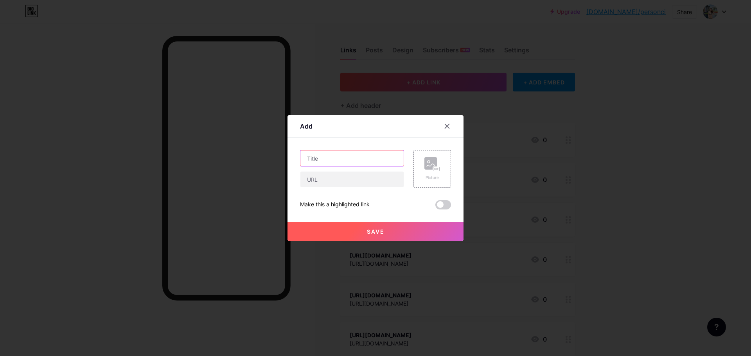
click at [362, 162] on input "text" at bounding box center [351, 159] width 103 height 16
paste input "https://www.are.na/thanh-g-m-di-t-qu-vo-h-n-thanh-full-l-u-vietsub-thuy-t-minh-…"
type input "https://www.are.na/thanh-g-m-di-t-qu-vo-h-n-thanh-full-l-u-vietsub-thuy-t-minh-…"
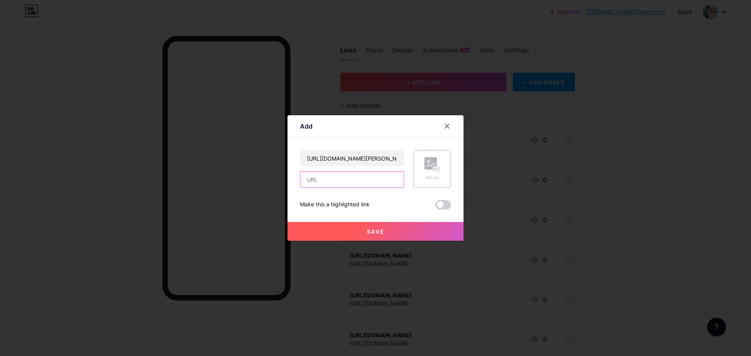
click at [362, 184] on input "text" at bounding box center [351, 180] width 103 height 16
paste input "https://www.are.na/thanh-g-m-di-t-qu-vo-h-n-thanh-full-l-u-vietsub-thuy-t-minh-…"
type input "https://www.are.na/thanh-g-m-di-t-qu-vo-h-n-thanh-full-l-u-vietsub-thuy-t-minh-…"
click at [384, 232] on button "Save" at bounding box center [376, 231] width 176 height 19
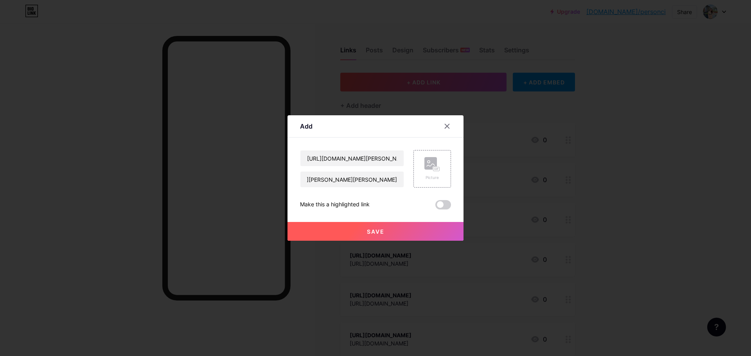
scroll to position [0, 0]
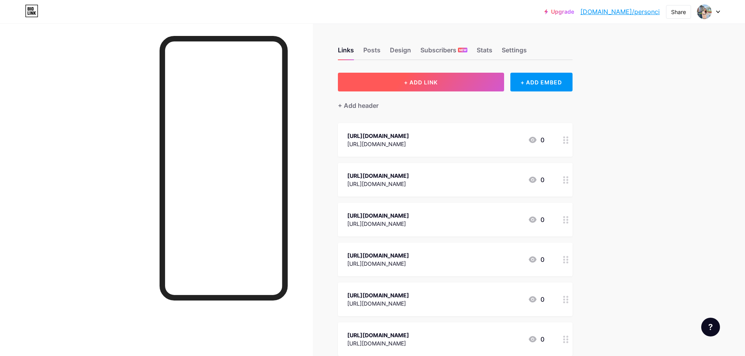
click at [471, 81] on button "+ ADD LINK" at bounding box center [421, 82] width 166 height 19
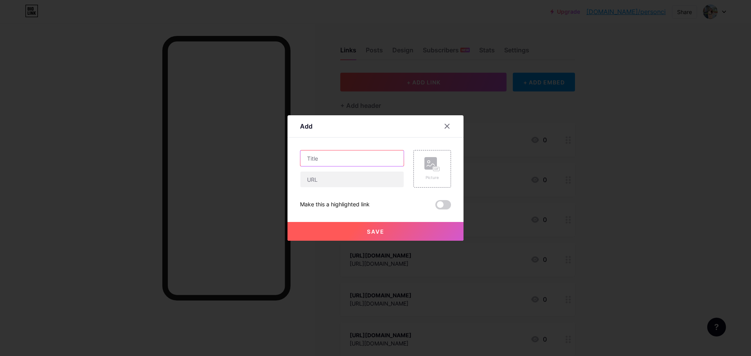
click at [368, 160] on input "text" at bounding box center [351, 159] width 103 height 16
paste input "https://www.are.na/full-hd-thanh-g-m-di-t-qu-vo-h-n-thanh-demon-slayer-kimetsu-…"
type input "https://www.are.na/full-hd-thanh-g-m-di-t-qu-vo-h-n-thanh-demon-slayer-kimetsu-…"
click at [368, 182] on input "text" at bounding box center [351, 180] width 103 height 16
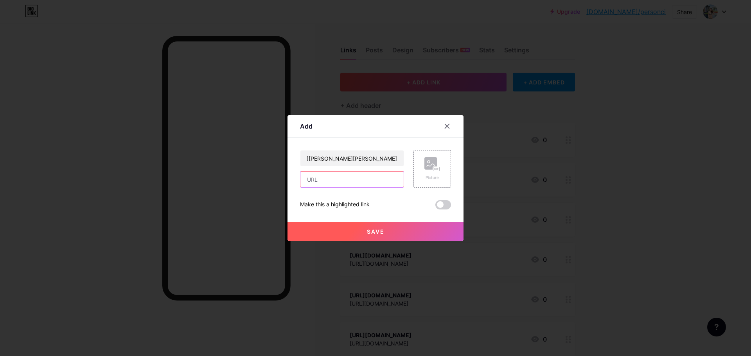
scroll to position [0, 0]
paste input "https://www.are.na/full-hd-thanh-g-m-di-t-qu-vo-h-n-thanh-demon-slayer-kimetsu-…"
type input "https://www.are.na/full-hd-thanh-g-m-di-t-qu-vo-h-n-thanh-demon-slayer-kimetsu-…"
click at [383, 227] on button "Save" at bounding box center [376, 231] width 176 height 19
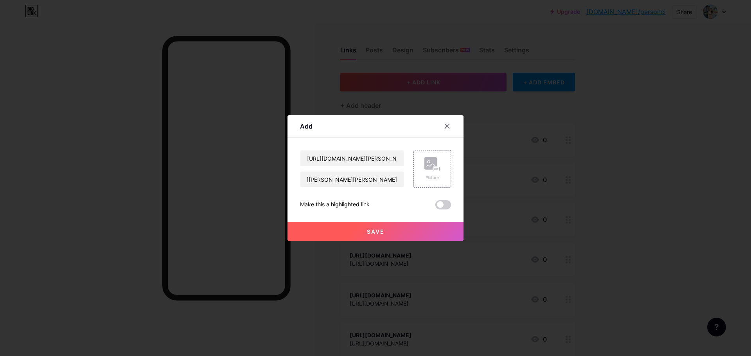
scroll to position [0, 0]
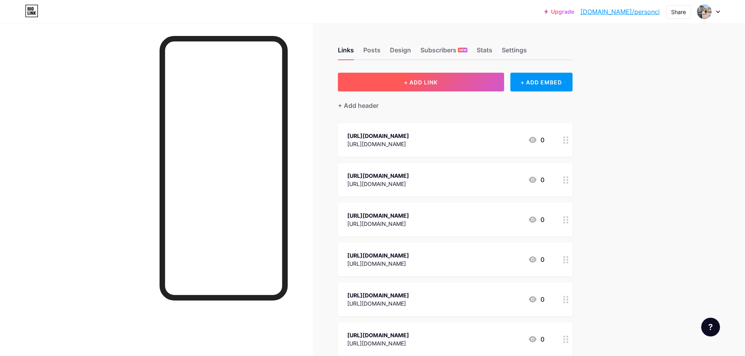
click at [418, 89] on button "+ ADD LINK" at bounding box center [421, 82] width 166 height 19
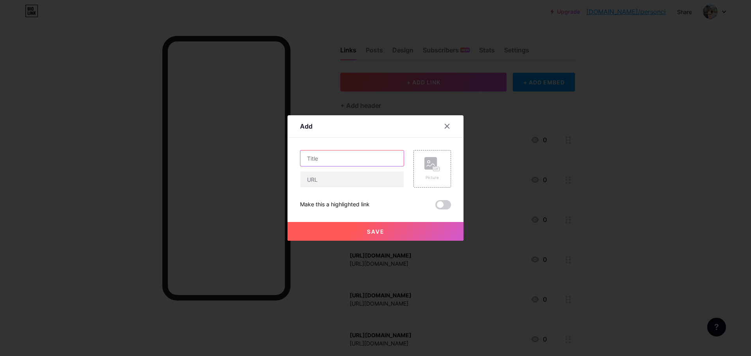
click at [363, 154] on input "text" at bounding box center [351, 159] width 103 height 16
paste input "https://forum.thecodingcolosseum.com/topic/82096/demon-s"
type input "https://forum.thecodingcolosseum.com/topic/82096/demon-s"
click at [366, 181] on input "text" at bounding box center [351, 180] width 103 height 16
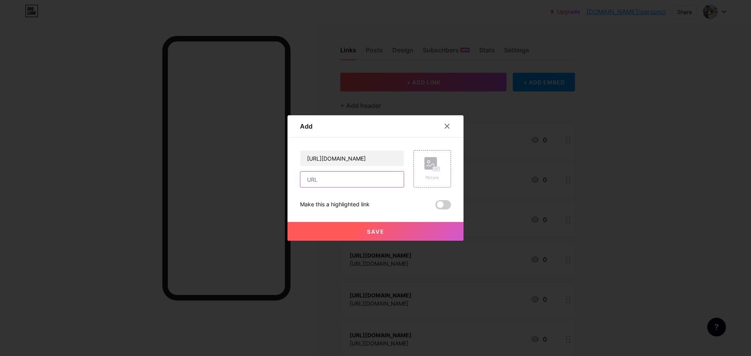
scroll to position [0, 0]
paste input "https://forum.thecodingcolosseum.com/topic/82096/demon-s"
type input "https://forum.thecodingcolosseum.com/topic/82096/demon-s"
click at [393, 230] on button "Save" at bounding box center [376, 231] width 176 height 19
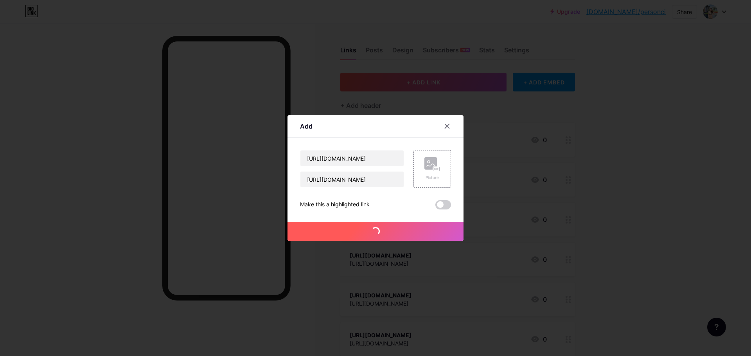
scroll to position [0, 0]
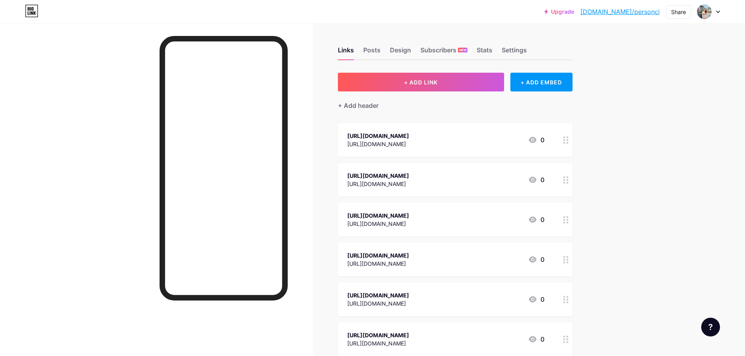
click at [437, 84] on span "+ ADD LINK" at bounding box center [421, 82] width 34 height 7
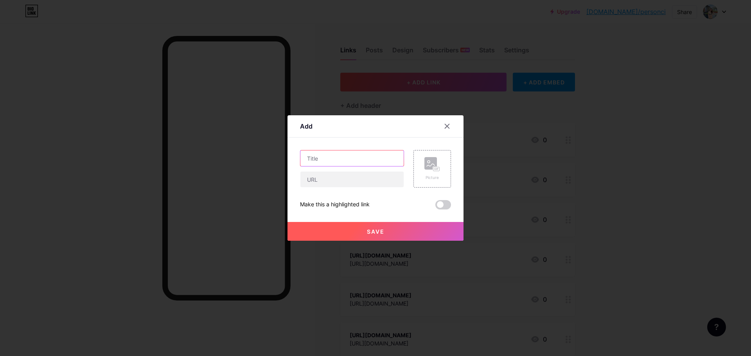
click at [353, 160] on input "text" at bounding box center [351, 159] width 103 height 16
paste input "https://herbalmeds-forum.biolife.com.my/d/271665-demon-s"
type input "https://herbalmeds-forum.biolife.com.my/d/271665-demon-s"
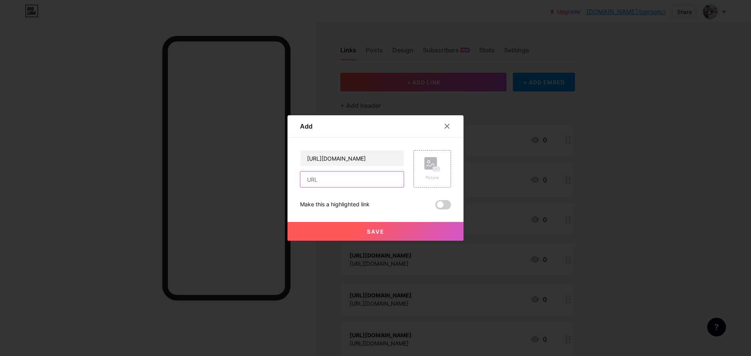
click at [351, 175] on input "text" at bounding box center [351, 180] width 103 height 16
paste input "https://herbalmeds-forum.biolife.com.my/d/271665-demon-s"
type input "https://herbalmeds-forum.biolife.com.my/d/271665-demon-s"
click at [379, 223] on button "Save" at bounding box center [376, 231] width 176 height 19
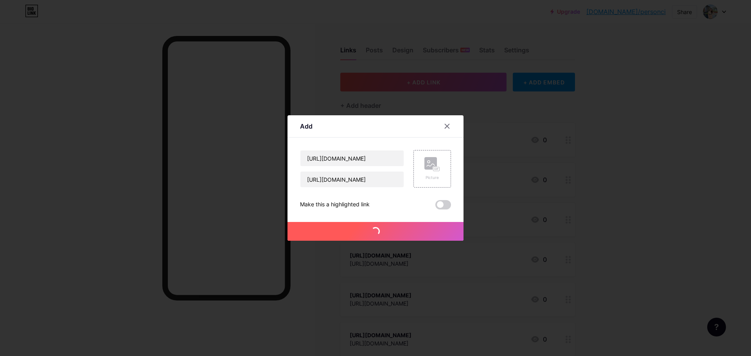
scroll to position [0, 0]
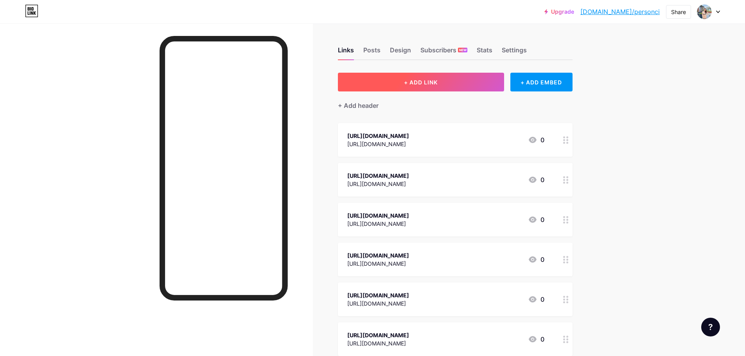
click at [459, 84] on button "+ ADD LINK" at bounding box center [421, 82] width 166 height 19
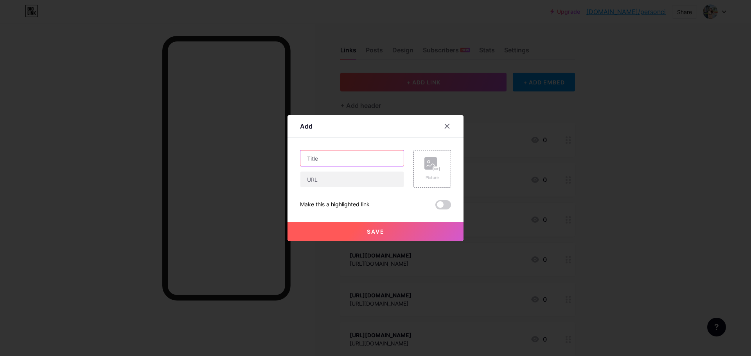
click at [374, 162] on input "text" at bounding box center [351, 159] width 103 height 16
paste input "https://forum.phuongnamedu.vn/threads/demon-s.80095/"
type input "https://forum.phuongnamedu.vn/threads/demon-s.80095/"
click at [378, 183] on input "text" at bounding box center [351, 180] width 103 height 16
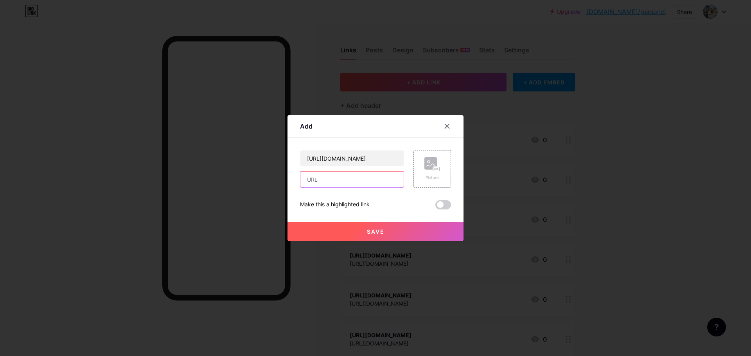
scroll to position [0, 0]
paste input "https://forum.phuongnamedu.vn/threads/demon-s.80095/"
type input "https://forum.phuongnamedu.vn/threads/demon-s.80095/"
click at [405, 236] on button "Save" at bounding box center [376, 231] width 176 height 19
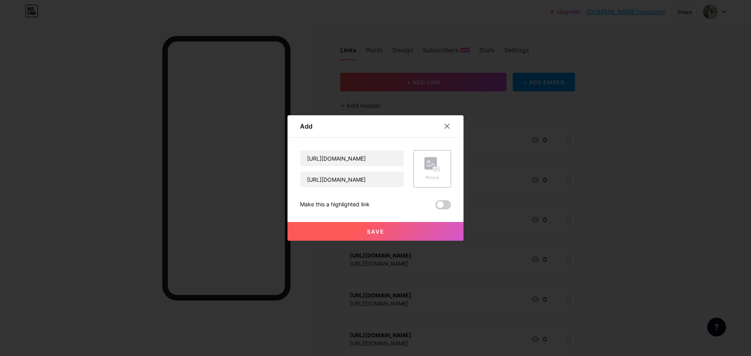
scroll to position [0, 0]
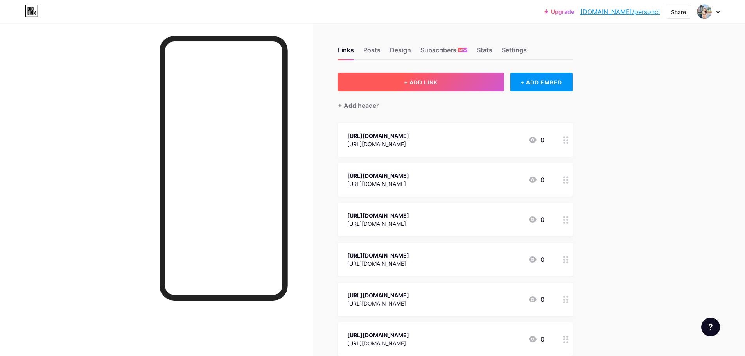
click at [471, 88] on button "+ ADD LINK" at bounding box center [421, 82] width 166 height 19
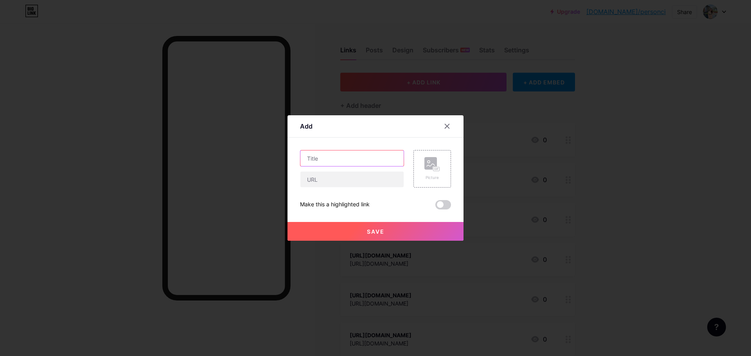
click at [366, 162] on input "text" at bounding box center [351, 159] width 103 height 16
paste input "https://forumketoan.com/threads/demon-s.79166/"
type input "https://forumketoan.com/threads/demon-s.79166/"
click at [362, 181] on input "text" at bounding box center [351, 180] width 103 height 16
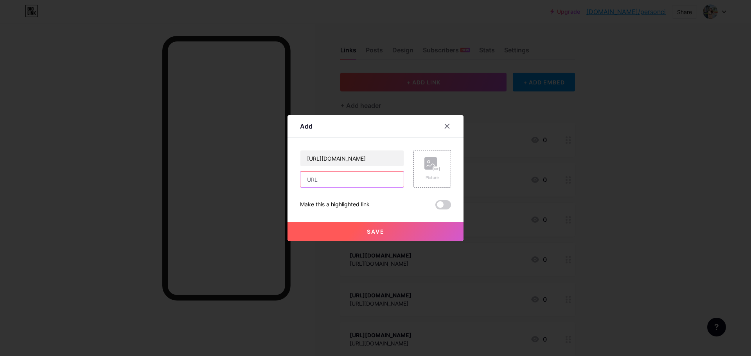
scroll to position [0, 0]
paste input "https://forumketoan.com/threads/demon-s.79166/"
type input "https://forumketoan.com/threads/demon-s.79166/"
click at [386, 228] on button "Save" at bounding box center [376, 231] width 176 height 19
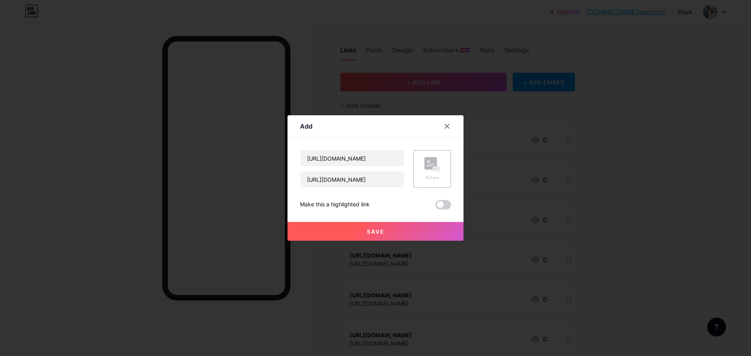
scroll to position [0, 0]
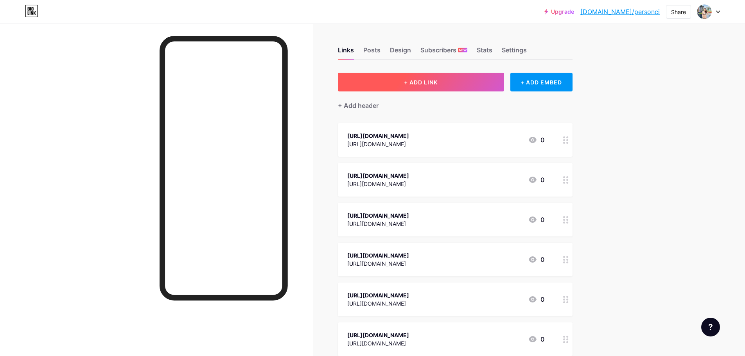
click at [428, 76] on button "+ ADD LINK" at bounding box center [421, 82] width 166 height 19
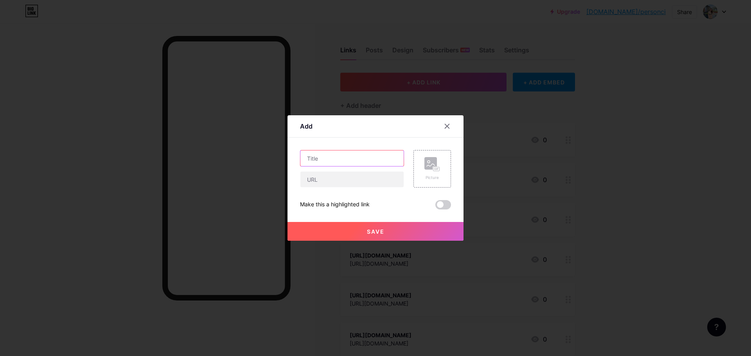
click at [393, 156] on input "text" at bounding box center [351, 159] width 103 height 16
paste input "https://lebanonhub.app/posts/510381"
type input "https://lebanonhub.app/posts/510381"
drag, startPoint x: 386, startPoint y: 180, endPoint x: 385, endPoint y: 187, distance: 6.8
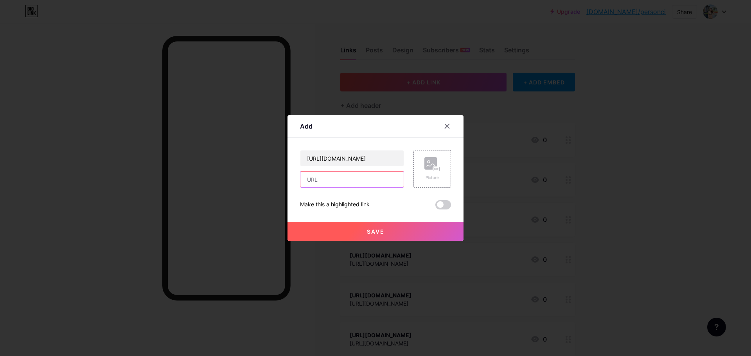
click at [385, 180] on input "text" at bounding box center [351, 180] width 103 height 16
paste input "https://lebanonhub.app/posts/510381"
type input "https://lebanonhub.app/posts/510381"
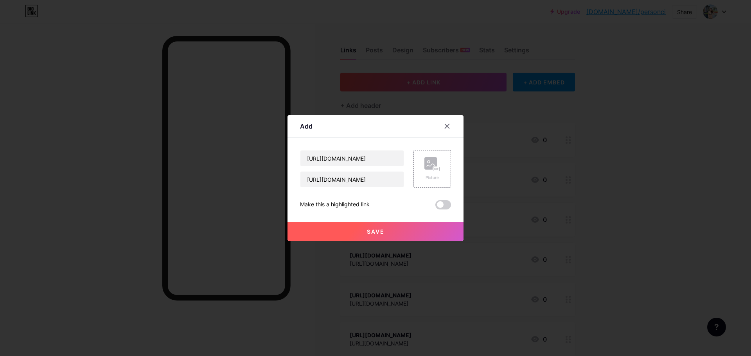
click at [396, 232] on button "Save" at bounding box center [376, 231] width 176 height 19
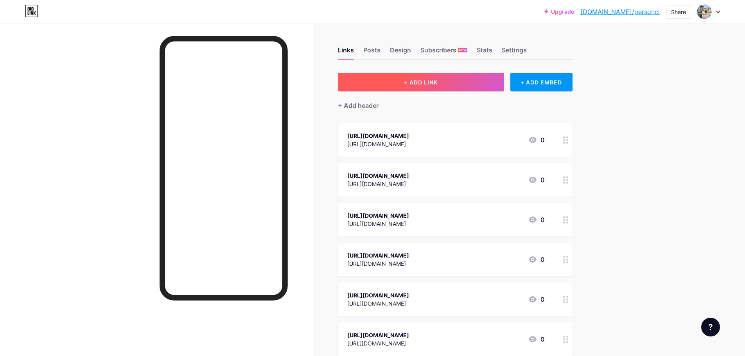
click at [432, 88] on button "+ ADD LINK" at bounding box center [421, 82] width 166 height 19
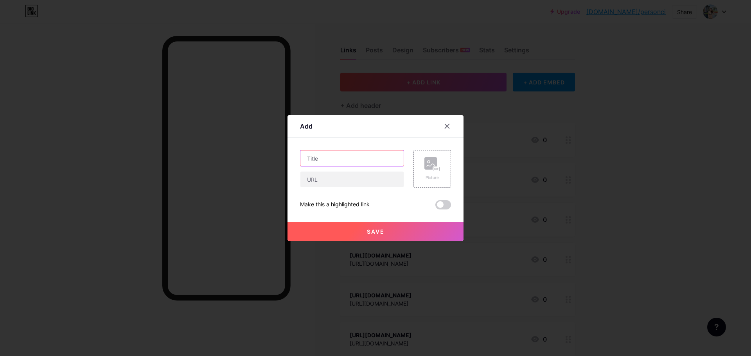
click at [372, 154] on input "text" at bounding box center [351, 159] width 103 height 16
paste input "https://vibnix.com/posts/27479"
type input "https://vibnix.com/posts/27479"
click at [362, 186] on input "text" at bounding box center [351, 180] width 103 height 16
paste input "https://vibnix.com/posts/27479"
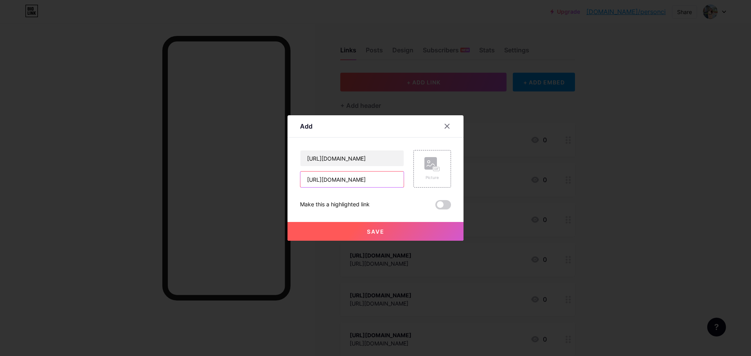
type input "https://vibnix.com/posts/27479"
click at [389, 232] on button "Save" at bounding box center [376, 231] width 176 height 19
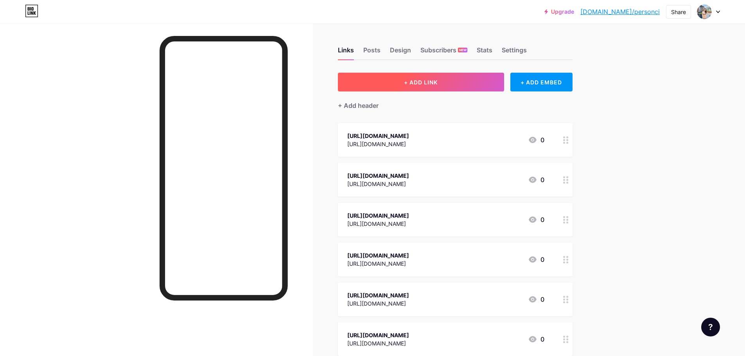
click at [379, 75] on button "+ ADD LINK" at bounding box center [421, 82] width 166 height 19
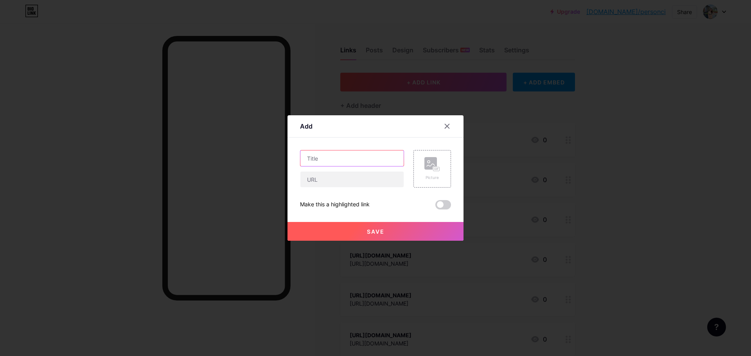
click at [378, 159] on input "text" at bounding box center [351, 159] width 103 height 16
paste input "https://rentry.co/59yqmha7"
type input "https://rentry.co/59yqmha7"
click at [374, 180] on input "text" at bounding box center [351, 180] width 103 height 16
paste input "https://rentry.co/59yqmha7"
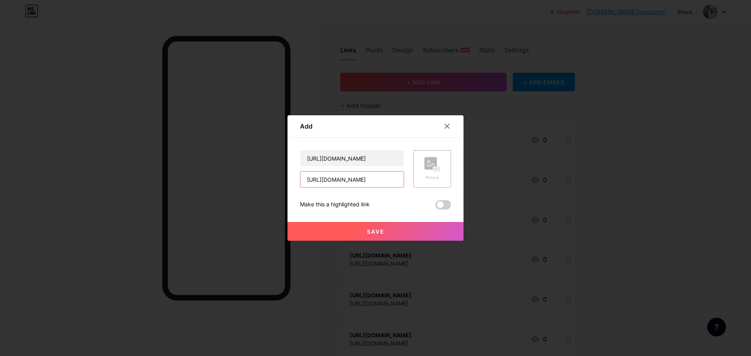
type input "https://rentry.co/59yqmha7"
click at [404, 233] on button "Save" at bounding box center [376, 231] width 176 height 19
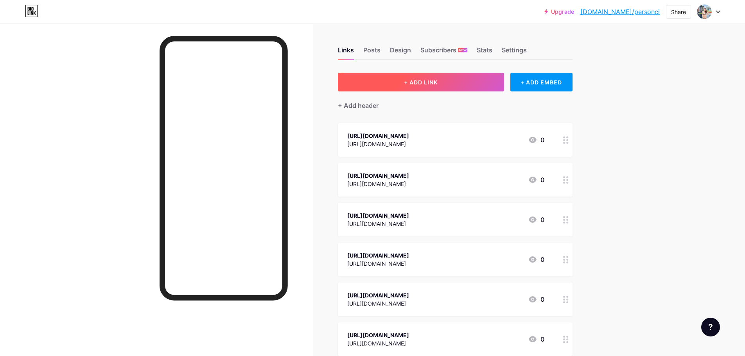
click at [436, 82] on span "+ ADD LINK" at bounding box center [421, 82] width 34 height 7
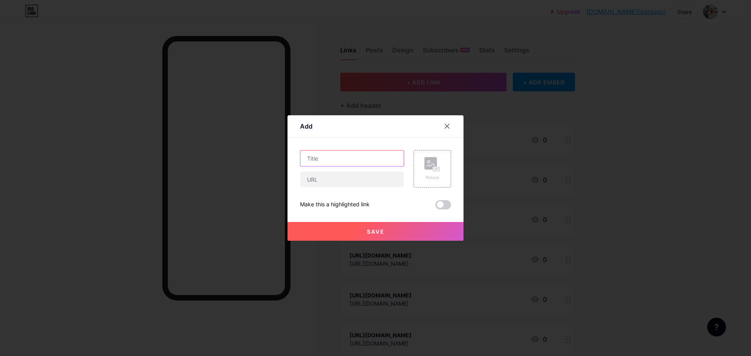
drag, startPoint x: 374, startPoint y: 158, endPoint x: 373, endPoint y: 166, distance: 7.6
click at [374, 158] on input "text" at bounding box center [351, 159] width 103 height 16
paste input "https://pastelink.net/tis0p13w"
type input "https://pastelink.net/tis0p13w"
click at [372, 181] on input "text" at bounding box center [351, 180] width 103 height 16
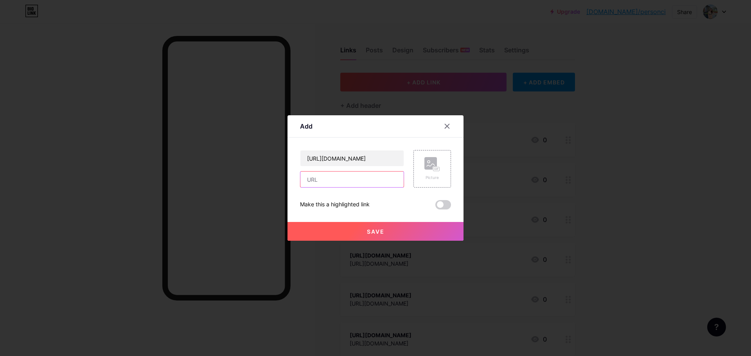
paste input "https://pastelink.net/tis0p13w"
type input "https://pastelink.net/tis0p13w"
click at [396, 229] on button "Save" at bounding box center [376, 231] width 176 height 19
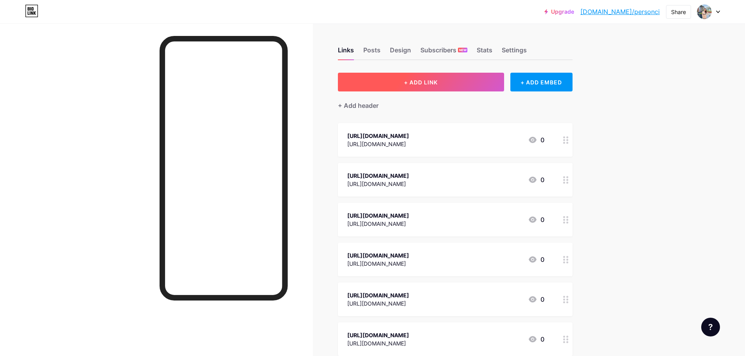
click at [416, 88] on button "+ ADD LINK" at bounding box center [421, 82] width 166 height 19
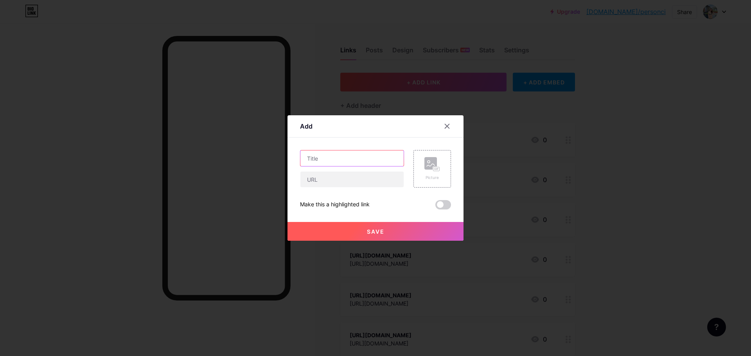
click at [354, 163] on input "text" at bounding box center [351, 159] width 103 height 16
paste input "https://mymediads.com/demon-s/?usp_success=2&post_id=209281&form_id=418"
type input "https://mymediads.com/demon-s/?usp_success=2&post_id=209281&form_id=418"
click at [358, 176] on input "text" at bounding box center [351, 180] width 103 height 16
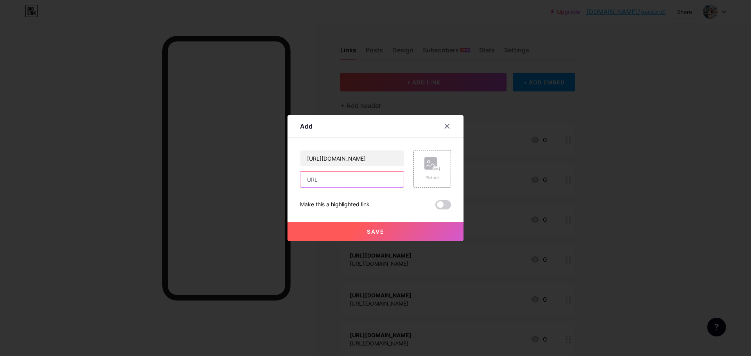
scroll to position [0, 0]
paste input "https://mymediads.com/demon-s/?usp_success=2&post_id=209281&form_id=418"
type input "https://mymediads.com/demon-s/?usp_success=2&post_id=209281&form_id=418"
click at [389, 224] on button "Save" at bounding box center [376, 231] width 176 height 19
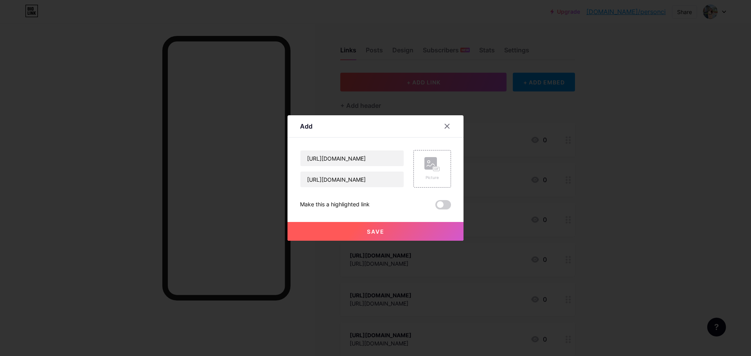
scroll to position [0, 0]
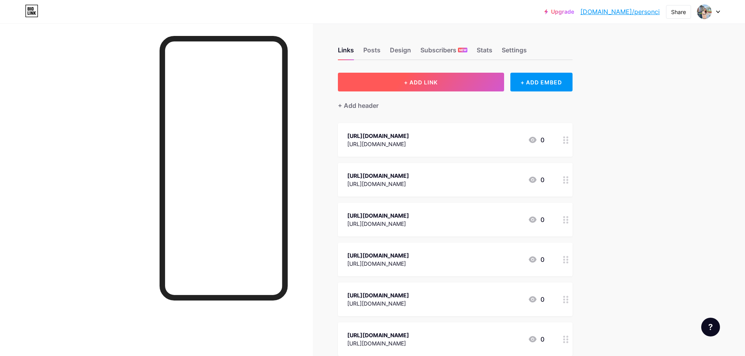
click at [419, 75] on button "+ ADD LINK" at bounding box center [421, 82] width 166 height 19
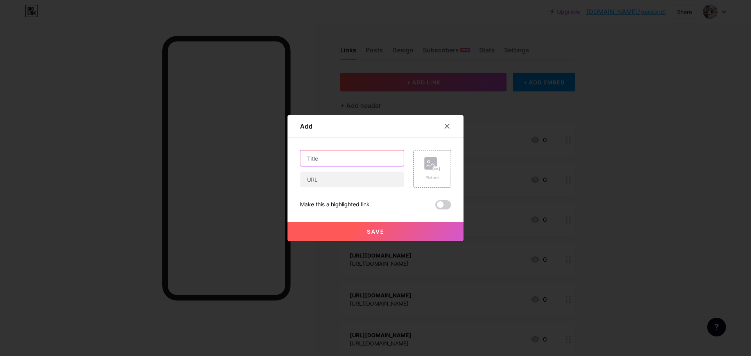
click at [346, 163] on input "text" at bounding box center [351, 159] width 103 height 16
paste input "https://yamap.com/users/4356640"
type input "https://yamap.com/users/4356640"
click at [353, 183] on input "text" at bounding box center [351, 180] width 103 height 16
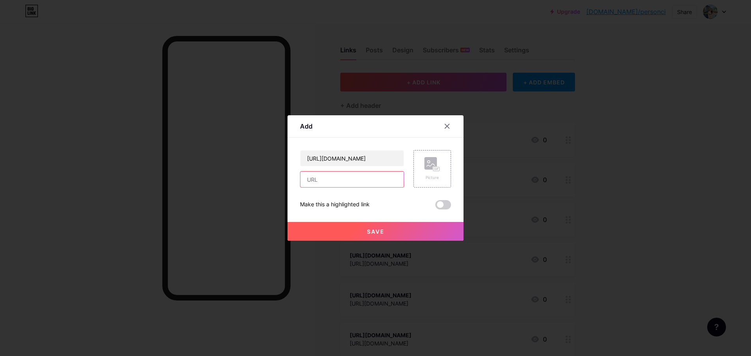
scroll to position [0, 0]
paste input "https://yamap.com/users/4356640"
type input "https://yamap.com/users/4356640"
click at [392, 232] on button "Save" at bounding box center [376, 231] width 176 height 19
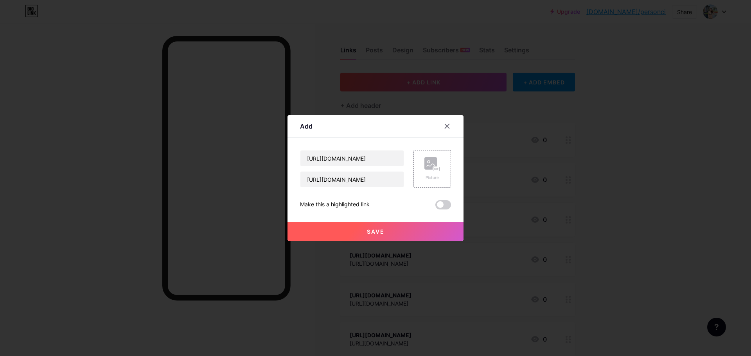
scroll to position [0, 0]
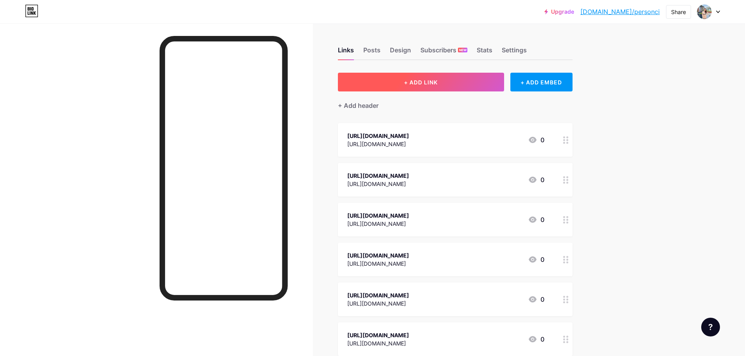
click at [437, 77] on button "+ ADD LINK" at bounding box center [421, 82] width 166 height 19
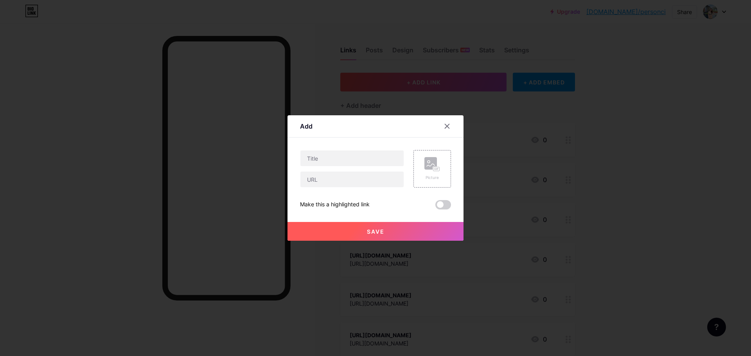
click at [346, 166] on div at bounding box center [352, 158] width 104 height 16
click at [349, 158] on input "text" at bounding box center [351, 159] width 103 height 16
paste input "https://www.bitsdujour.com/profiles/Mh4JLb"
type input "https://www.bitsdujour.com/profiles/Mh4JLb"
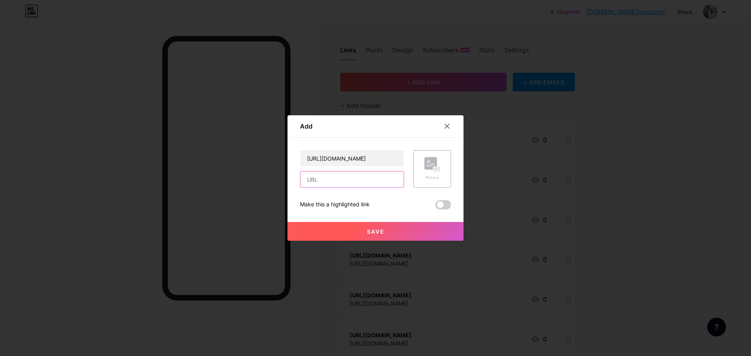
click at [356, 182] on input "text" at bounding box center [351, 180] width 103 height 16
paste input "https://www.bitsdujour.com/profiles/Mh4JLb"
type input "https://www.bitsdujour.com/profiles/Mh4JLb"
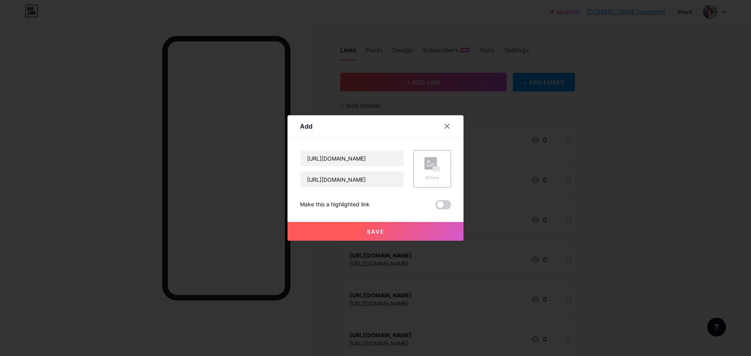
click at [401, 234] on button "Save" at bounding box center [376, 231] width 176 height 19
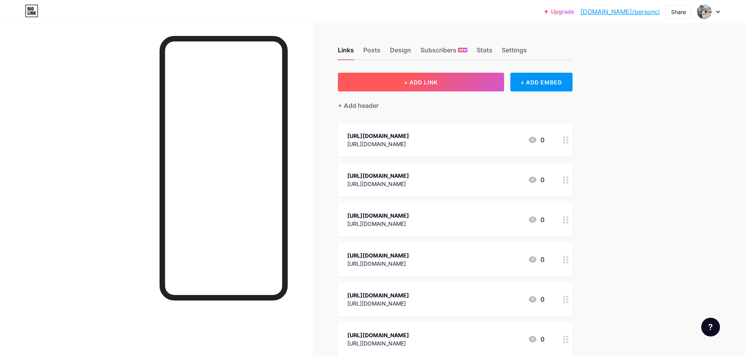
click at [399, 74] on button "+ ADD LINK" at bounding box center [421, 82] width 166 height 19
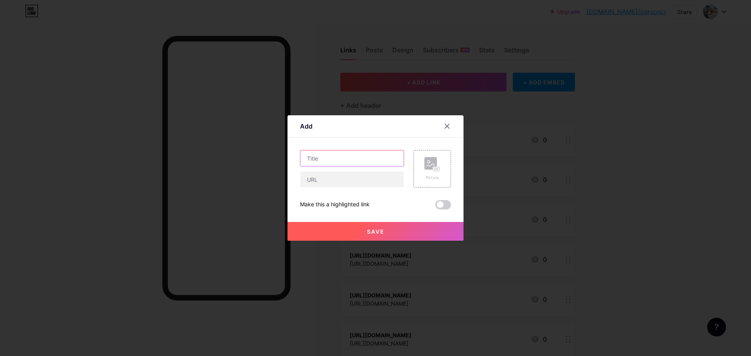
click at [359, 160] on input "text" at bounding box center [351, 159] width 103 height 16
paste input "https://findaspring.org/members/finagarut22/"
type input "https://findaspring.org/members/finagarut22/"
click at [362, 186] on input "text" at bounding box center [351, 180] width 103 height 16
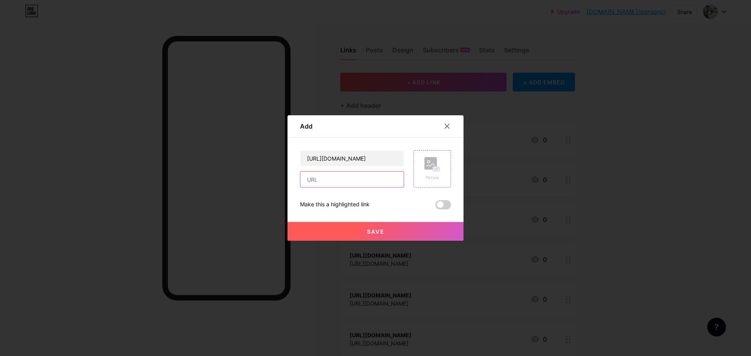
scroll to position [0, 0]
paste input "https://findaspring.org/members/finagarut22/"
type input "https://findaspring.org/members/finagarut22/"
click at [396, 236] on button "Save" at bounding box center [376, 231] width 176 height 19
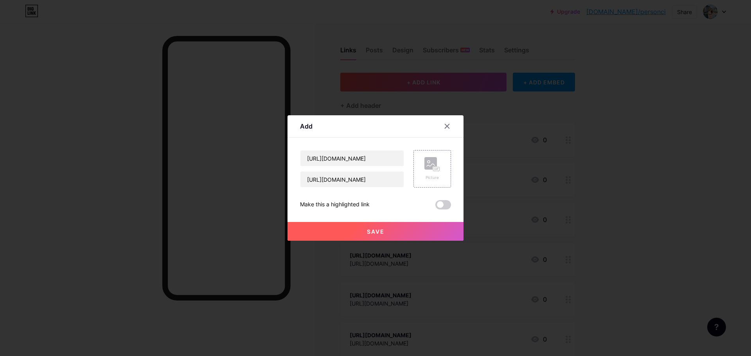
scroll to position [0, 0]
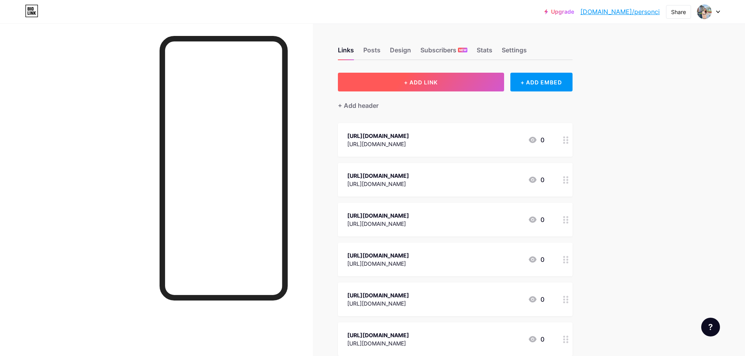
click at [448, 75] on button "+ ADD LINK" at bounding box center [421, 82] width 166 height 19
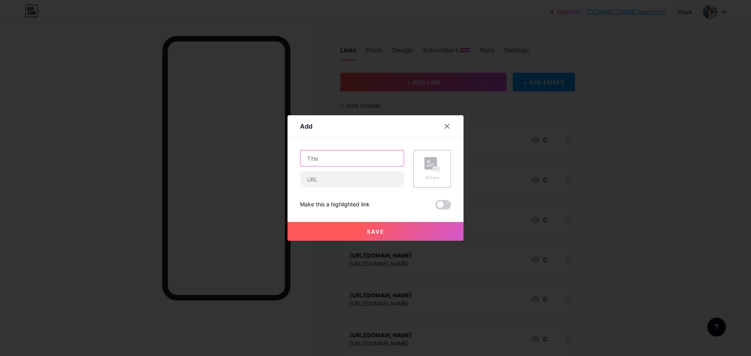
click at [383, 159] on input "text" at bounding box center [351, 159] width 103 height 16
paste input "https://ilm.iou.edu.gm/members/finagarut22/"
type input "https://ilm.iou.edu.gm/members/finagarut22/"
click at [373, 187] on input "text" at bounding box center [351, 180] width 103 height 16
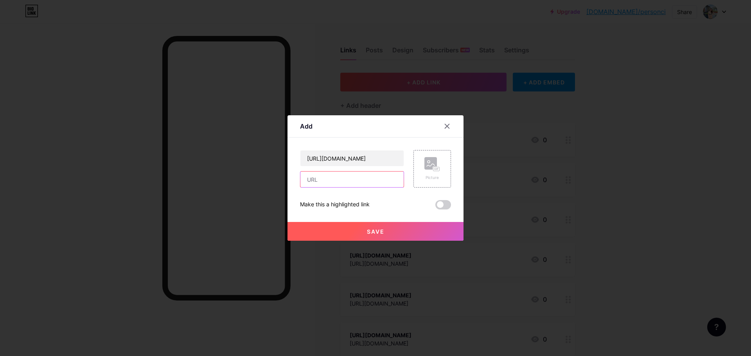
scroll to position [0, 0]
paste input "https://ilm.iou.edu.gm/members/finagarut22/"
type input "https://ilm.iou.edu.gm/members/finagarut22/"
click at [407, 234] on button "Save" at bounding box center [376, 231] width 176 height 19
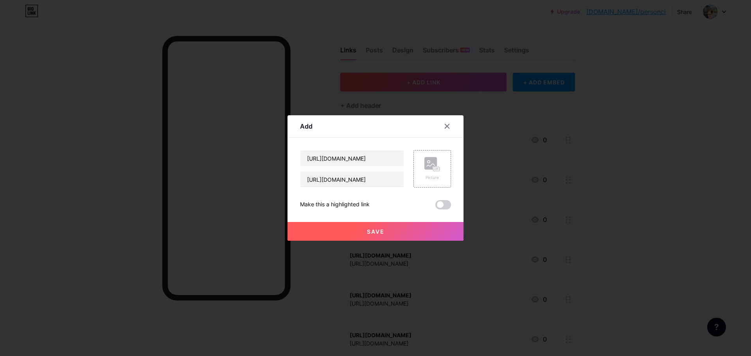
scroll to position [0, 0]
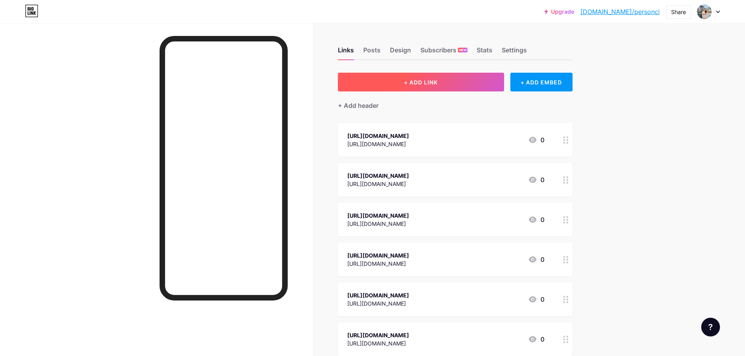
click at [432, 83] on span "+ ADD LINK" at bounding box center [421, 82] width 34 height 7
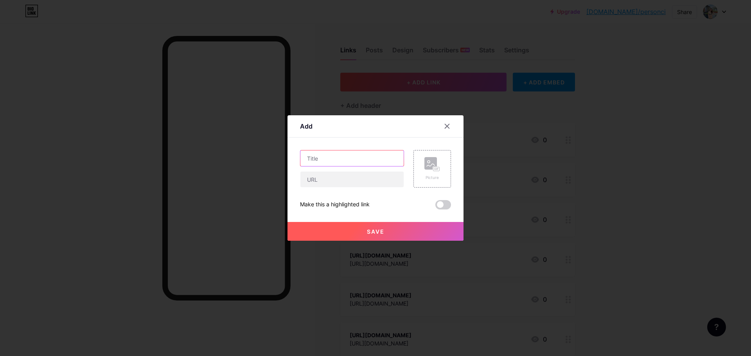
click at [344, 164] on input "text" at bounding box center [351, 159] width 103 height 16
paste input "https://muckrack.com/fina-garut/bio"
type input "https://muckrack.com/fina-garut/bio"
click at [353, 183] on input "text" at bounding box center [351, 180] width 103 height 16
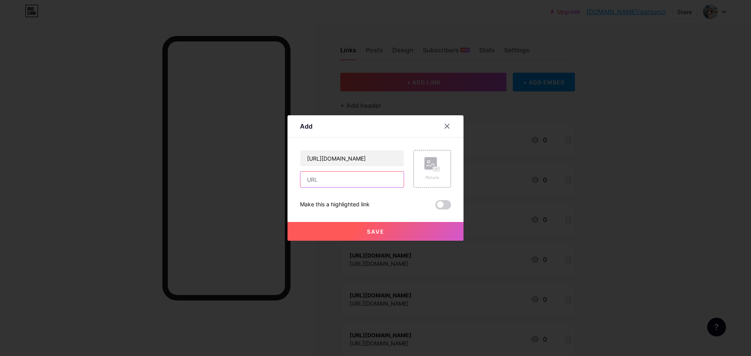
scroll to position [0, 0]
paste input "https://muckrack.com/fina-garut/bio"
type input "https://muckrack.com/fina-garut/bio"
click at [384, 232] on button "Save" at bounding box center [376, 231] width 176 height 19
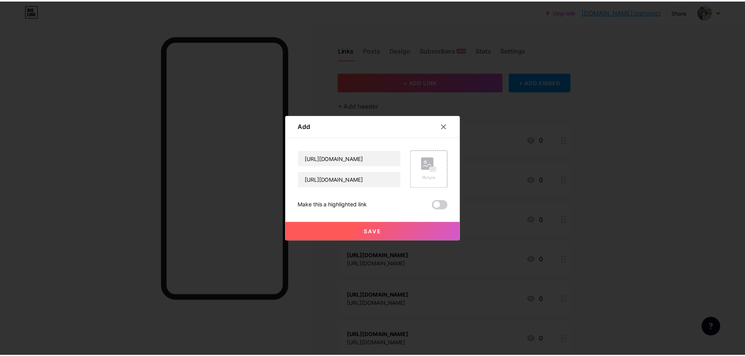
scroll to position [0, 0]
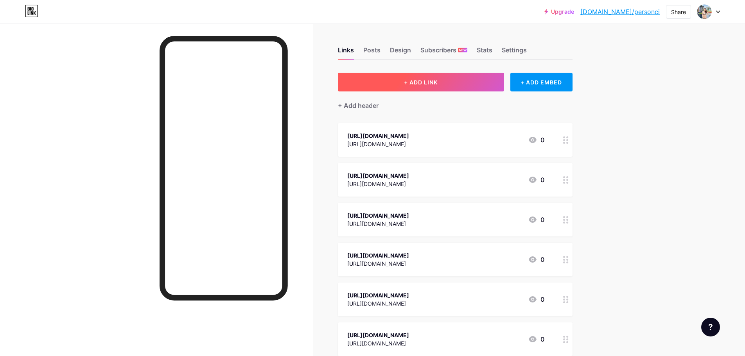
click at [438, 83] on span "+ ADD LINK" at bounding box center [421, 82] width 34 height 7
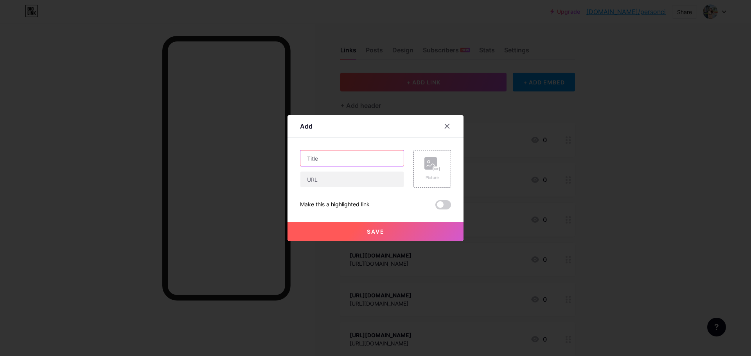
click at [374, 157] on input "text" at bounding box center [351, 159] width 103 height 16
paste input "https://www.dibiz.com/rayrisma23"
type input "https://www.dibiz.com/rayrisma23"
click at [370, 176] on input "text" at bounding box center [351, 180] width 103 height 16
paste input "https://www.dibiz.com/rayrisma23"
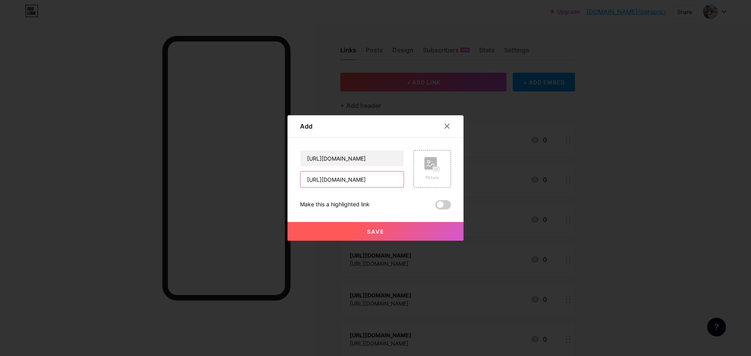
type input "https://www.dibiz.com/rayrisma23"
click at [409, 228] on button "Save" at bounding box center [376, 231] width 176 height 19
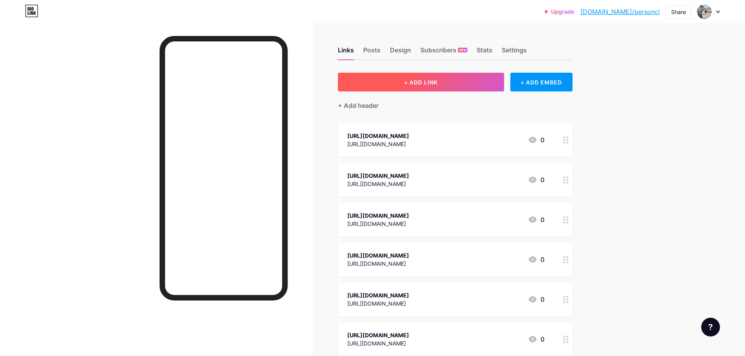
click at [452, 83] on button "+ ADD LINK" at bounding box center [421, 82] width 166 height 19
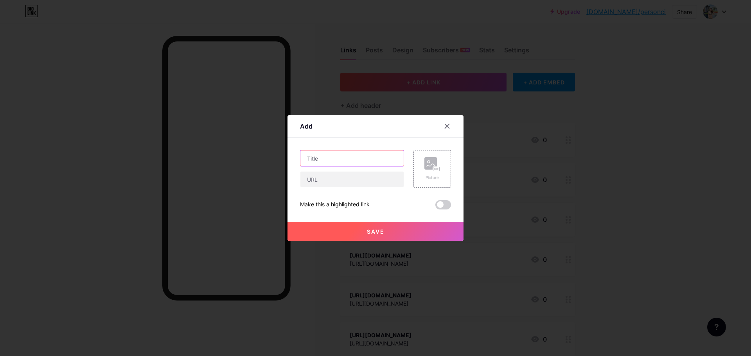
click at [368, 161] on input "text" at bounding box center [351, 159] width 103 height 16
paste input "https://about.me/garut"
type input "https://about.me/garut"
click at [368, 180] on input "text" at bounding box center [351, 180] width 103 height 16
paste input "https://about.me/garut"
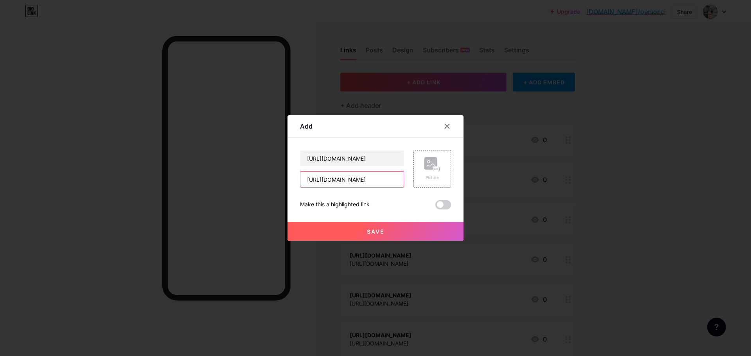
type input "https://about.me/garut"
click at [388, 223] on button "Save" at bounding box center [376, 231] width 176 height 19
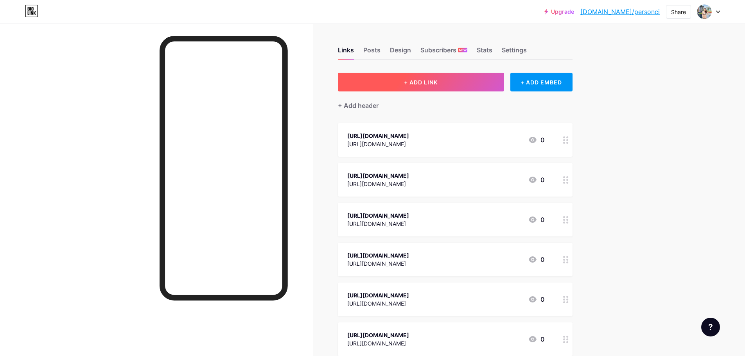
click at [428, 86] on button "+ ADD LINK" at bounding box center [421, 82] width 166 height 19
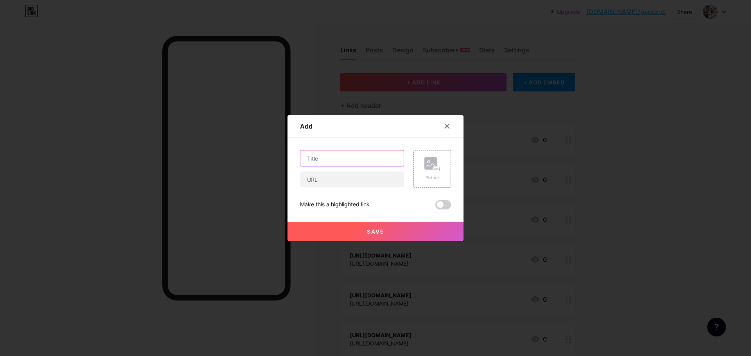
click at [353, 158] on input "text" at bounding box center [351, 159] width 103 height 16
paste input "https://bio.site/fransfora2"
type input "https://bio.site/fransfora2"
click at [359, 181] on input "text" at bounding box center [351, 180] width 103 height 16
paste input "https://bio.site/fransfora2"
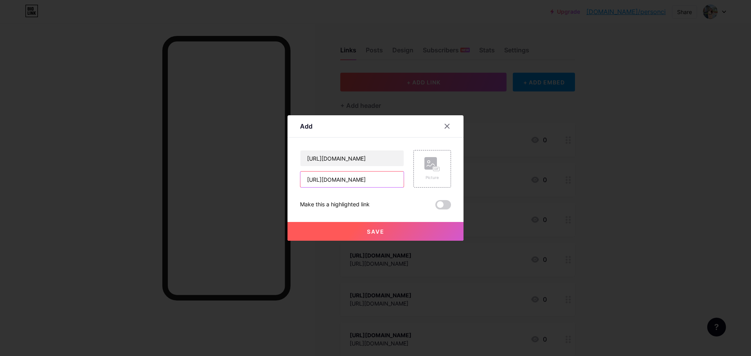
type input "https://bio.site/fransfora2"
click at [410, 227] on button "Save" at bounding box center [376, 231] width 176 height 19
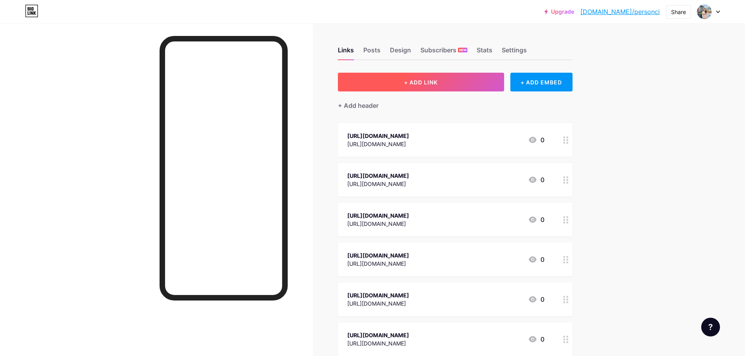
click at [411, 83] on span "+ ADD LINK" at bounding box center [421, 82] width 34 height 7
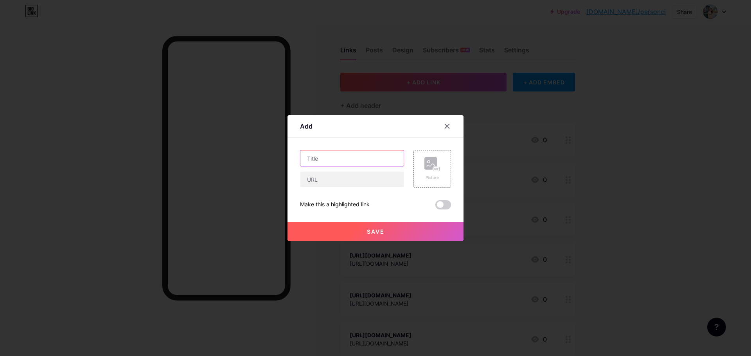
click at [369, 162] on input "text" at bounding box center [351, 159] width 103 height 16
paste input "https://heylink.me/frans8272/"
type input "https://heylink.me/frans8272/"
click at [363, 182] on input "text" at bounding box center [351, 180] width 103 height 16
paste input "https://heylink.me/frans8272/"
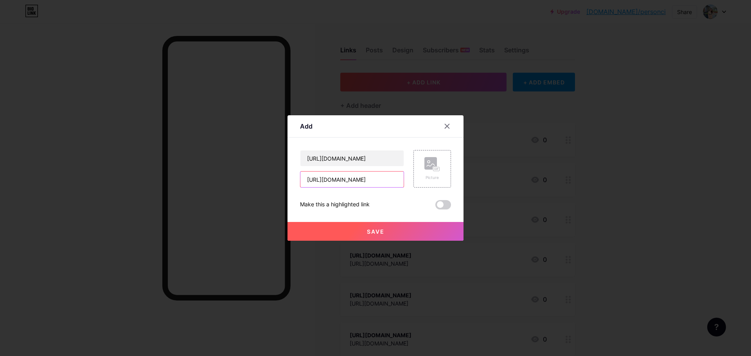
type input "https://heylink.me/frans8272/"
click at [402, 233] on button "Save" at bounding box center [376, 231] width 176 height 19
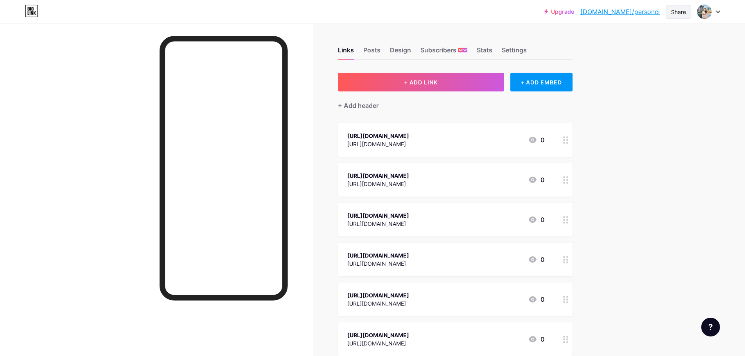
click at [682, 15] on div "Share" at bounding box center [678, 12] width 15 height 8
drag, startPoint x: 662, startPoint y: 38, endPoint x: 658, endPoint y: 34, distance: 6.4
click at [662, 38] on div "Copy link" at bounding box center [632, 40] width 117 height 19
